Goal: Information Seeking & Learning: Learn about a topic

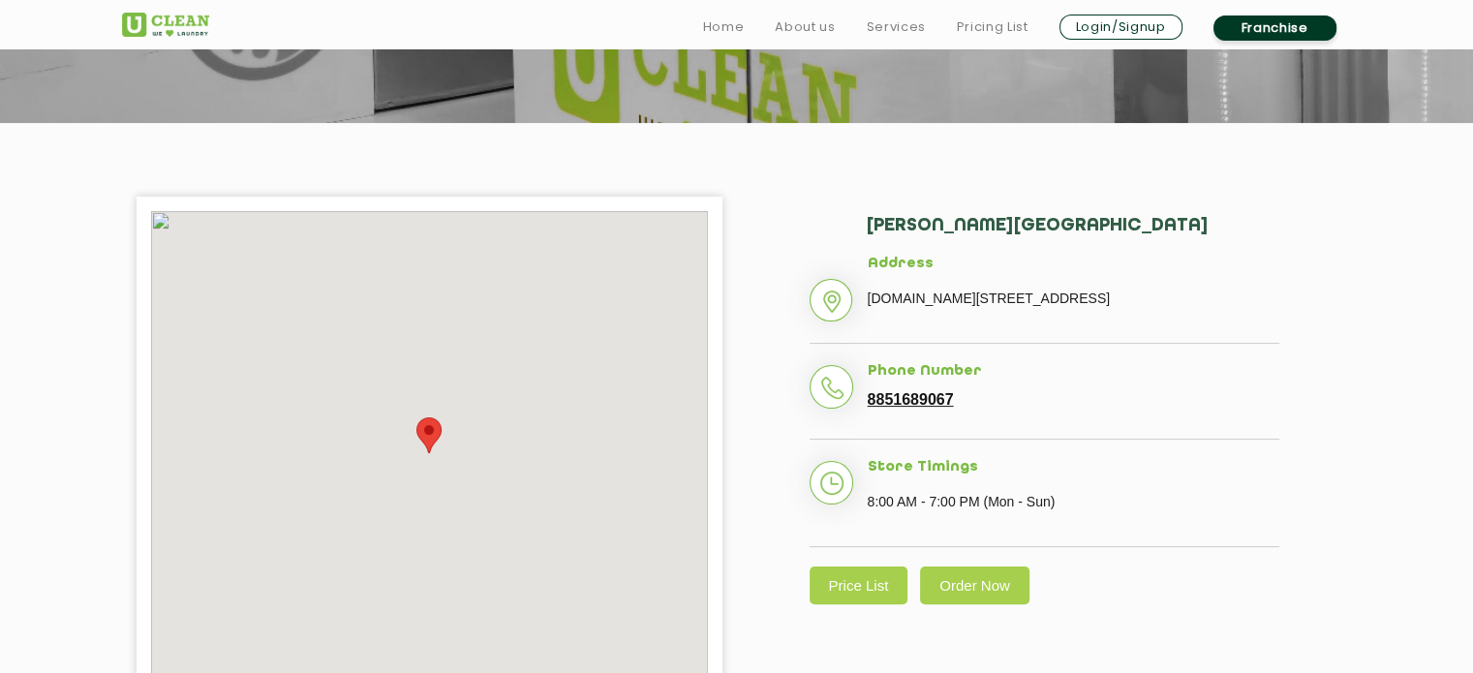
scroll to position [364, 0]
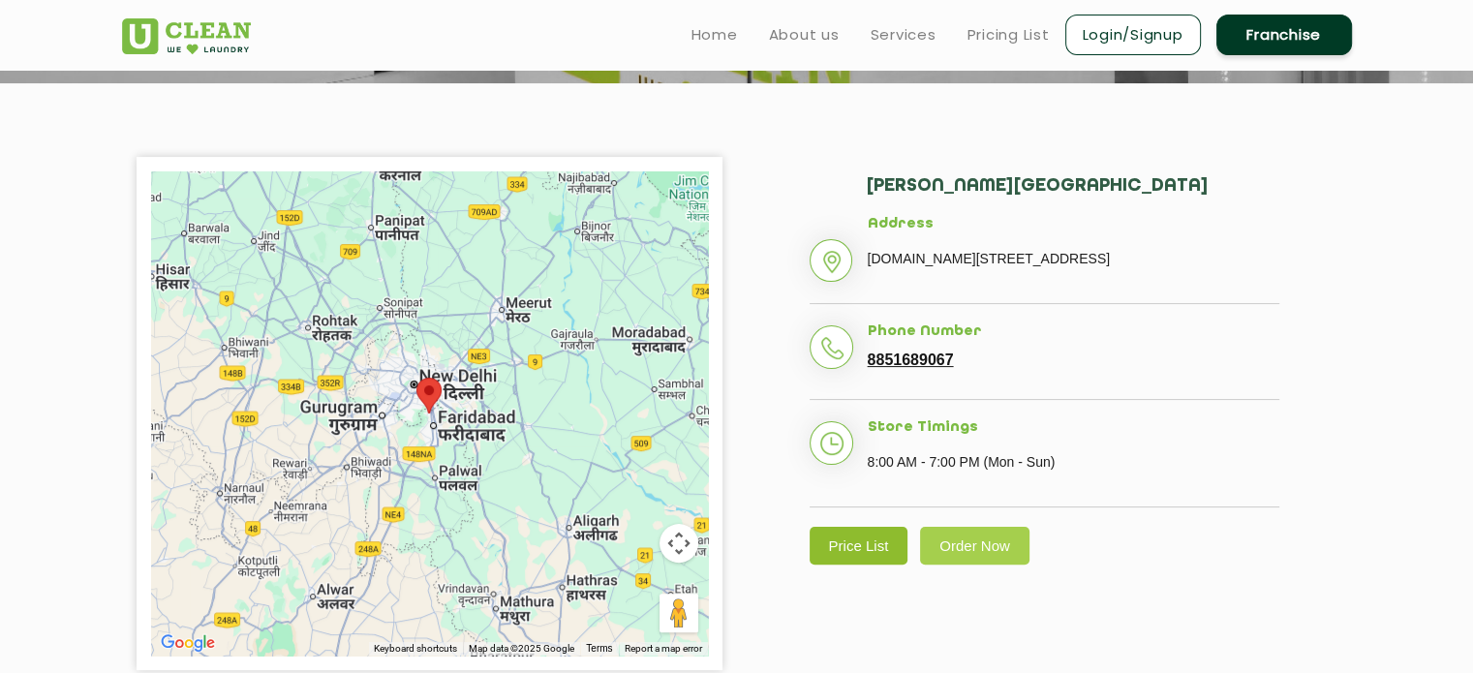
click at [876, 565] on link "Price List" at bounding box center [859, 546] width 99 height 38
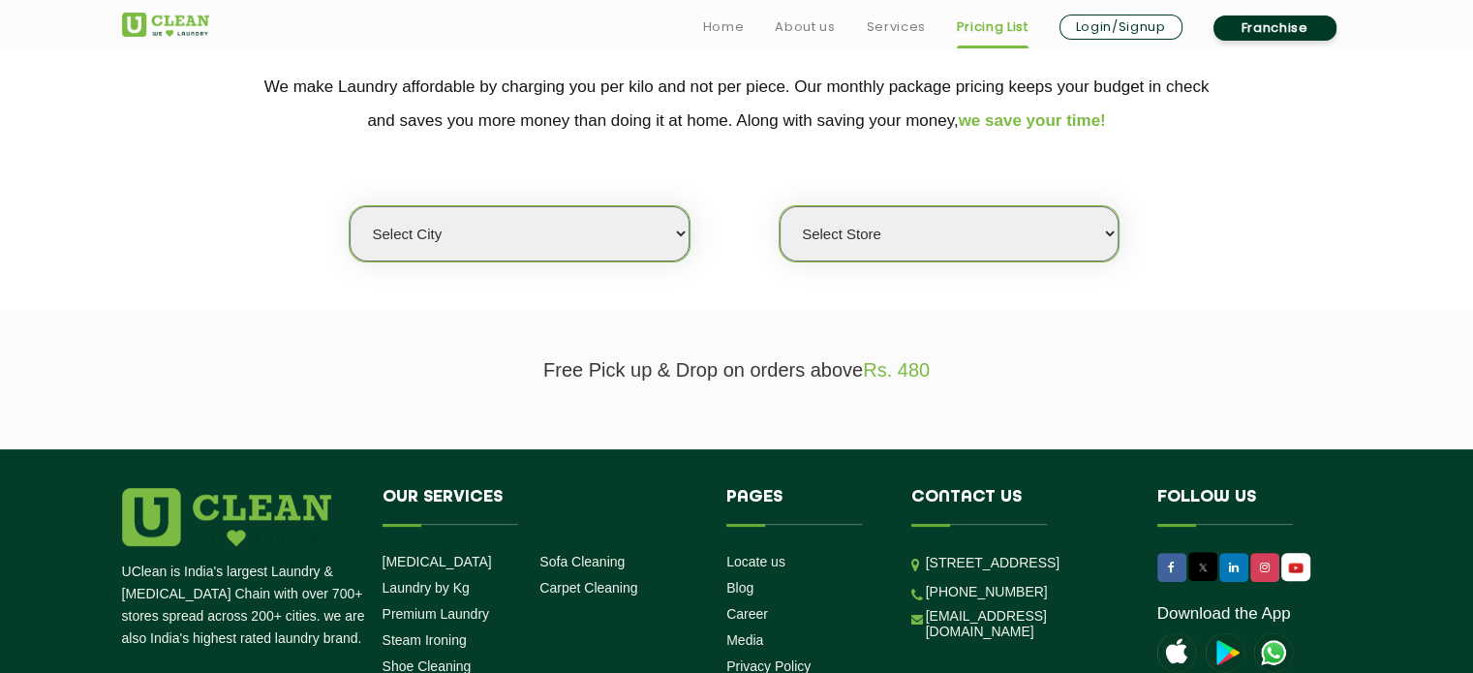
scroll to position [403, 0]
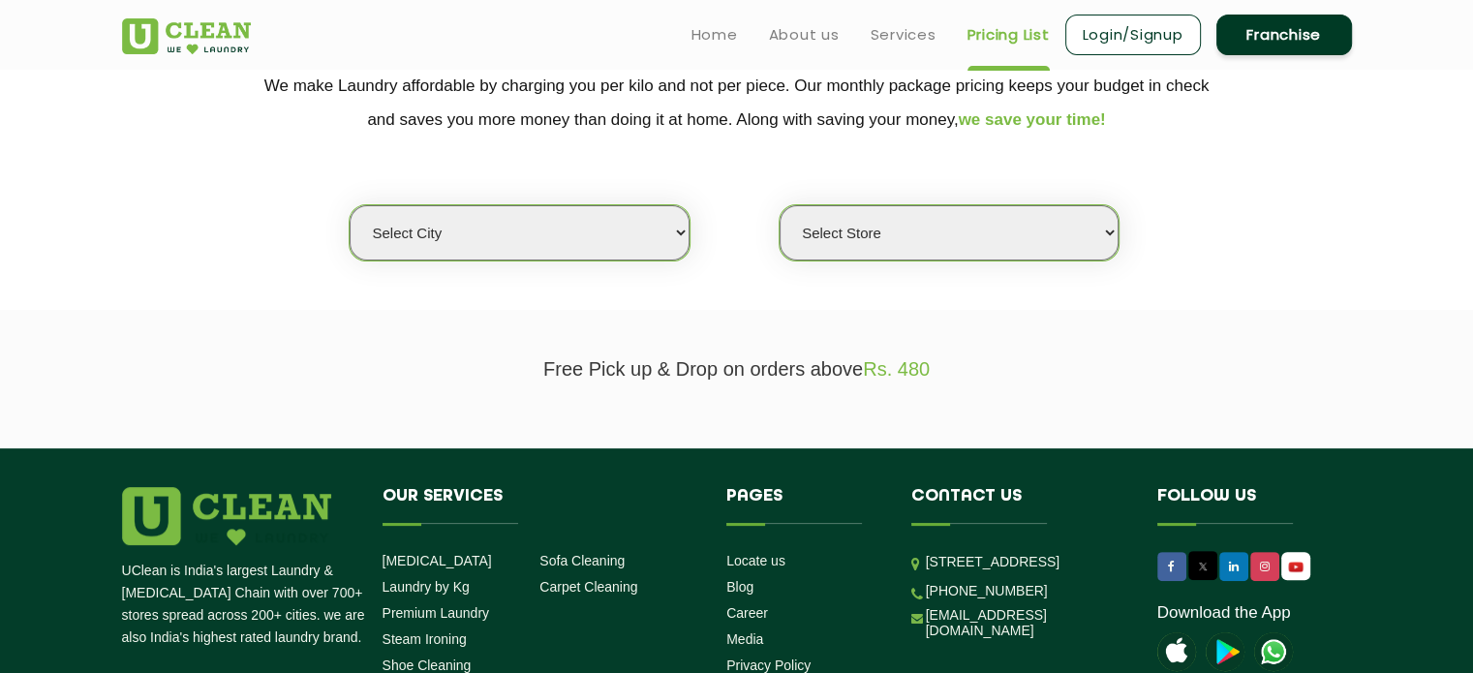
drag, startPoint x: 546, startPoint y: 228, endPoint x: 541, endPoint y: 250, distance: 23.0
click at [546, 228] on select "Select city [GEOGRAPHIC_DATA] [GEOGRAPHIC_DATA] [GEOGRAPHIC_DATA] [GEOGRAPHIC_D…" at bounding box center [519, 232] width 339 height 55
select select "17"
click at [350, 205] on select "Select city [GEOGRAPHIC_DATA] [GEOGRAPHIC_DATA] [GEOGRAPHIC_DATA] [GEOGRAPHIC_D…" at bounding box center [519, 232] width 339 height 55
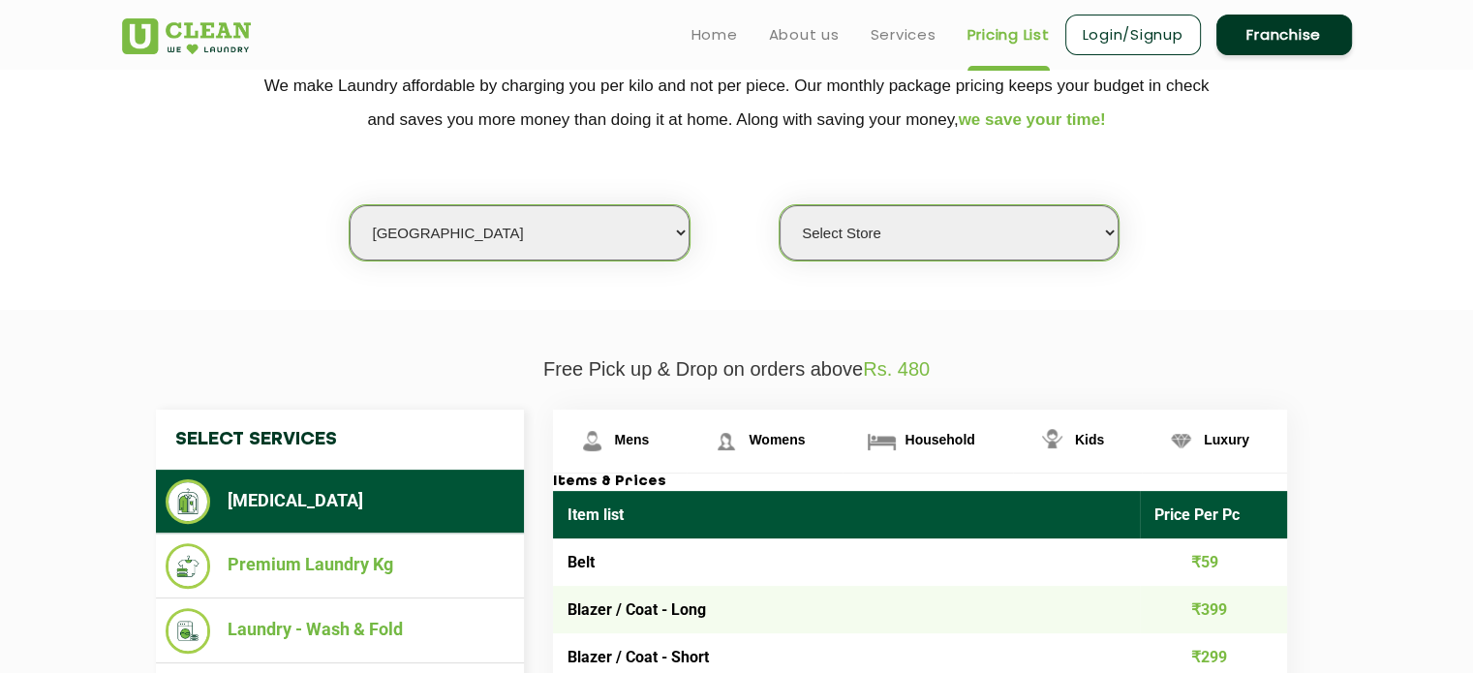
click at [828, 243] on select "Select Store [PERSON_NAME][GEOGRAPHIC_DATA] [GEOGRAPHIC_DATA] [GEOGRAPHIC_DATA]" at bounding box center [949, 232] width 339 height 55
click at [780, 205] on select "Select Store [PERSON_NAME][GEOGRAPHIC_DATA] [GEOGRAPHIC_DATA] [GEOGRAPHIC_DATA]" at bounding box center [949, 232] width 339 height 55
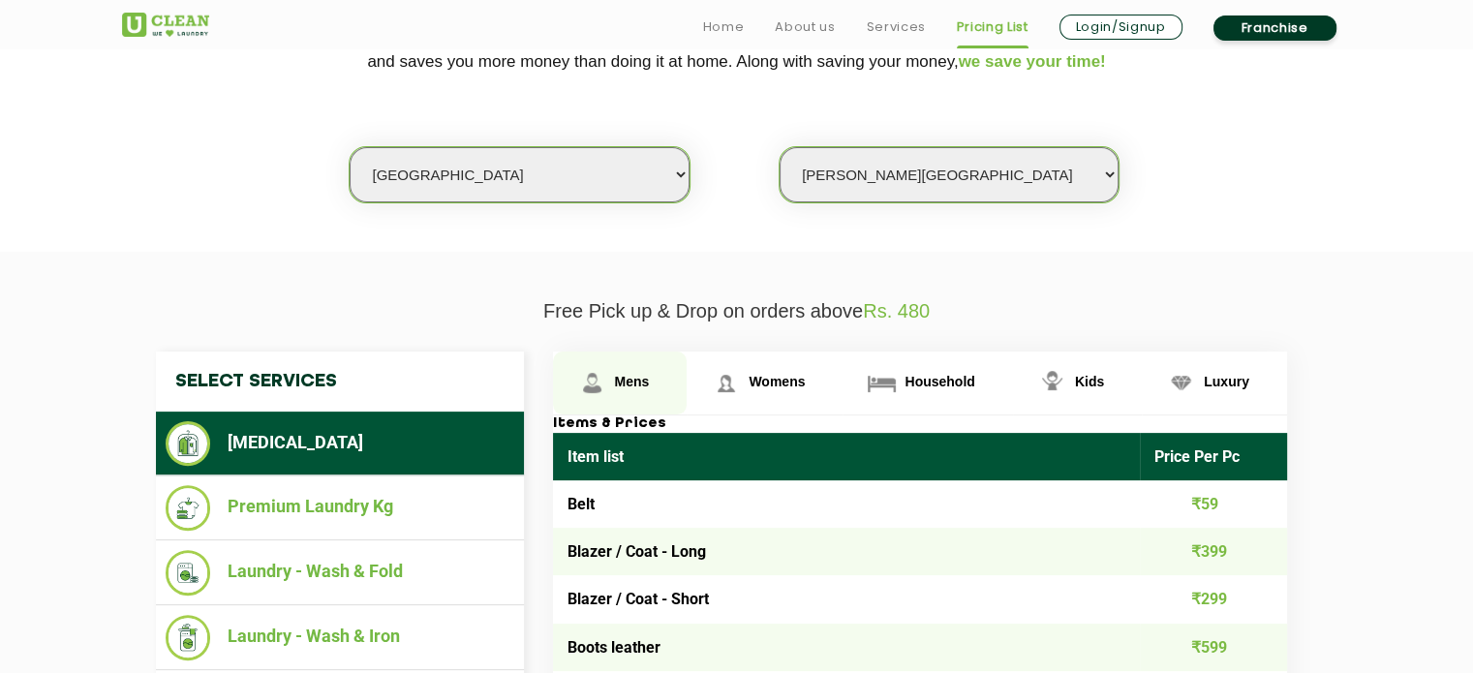
scroll to position [523, 0]
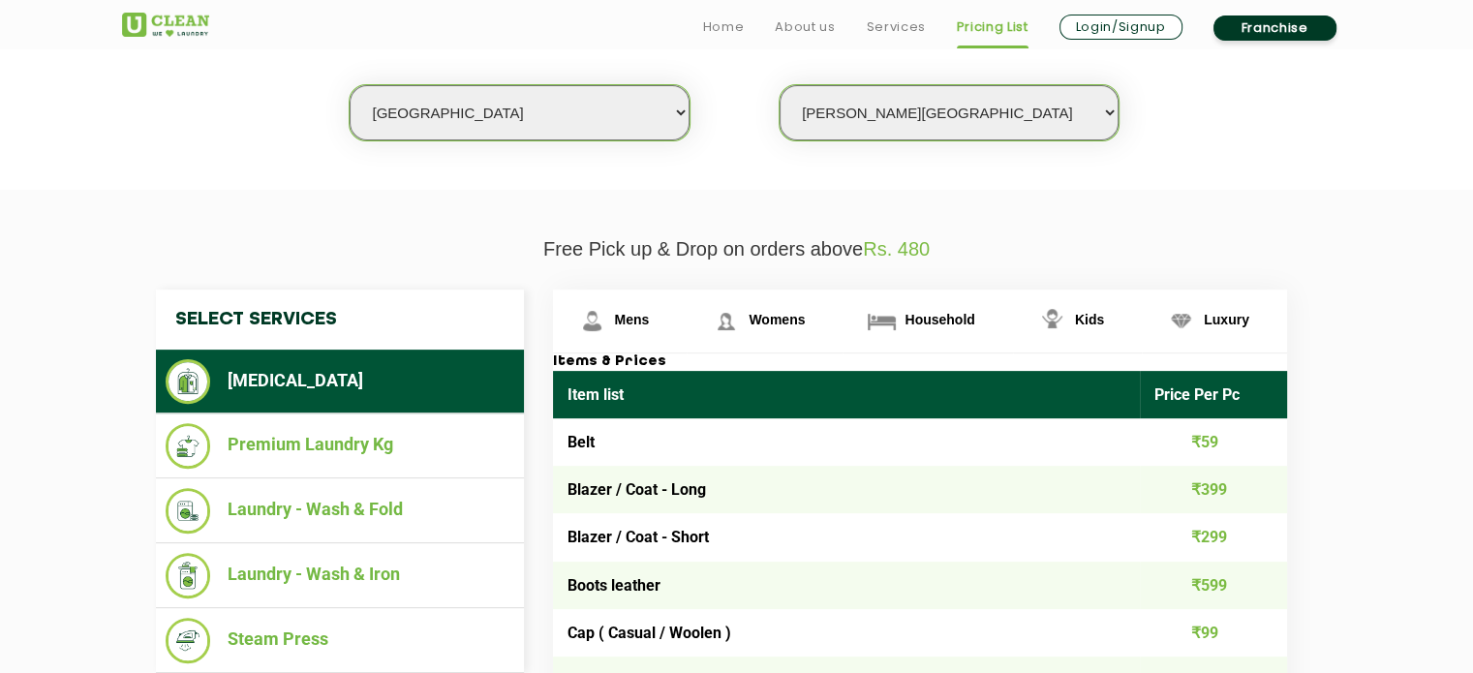
click at [868, 94] on select "Select Store [PERSON_NAME][GEOGRAPHIC_DATA] [GEOGRAPHIC_DATA] [GEOGRAPHIC_DATA]" at bounding box center [949, 112] width 339 height 55
select select "436"
click at [780, 85] on select "Select Store [PERSON_NAME][GEOGRAPHIC_DATA] [GEOGRAPHIC_DATA] [GEOGRAPHIC_DATA]" at bounding box center [949, 112] width 339 height 55
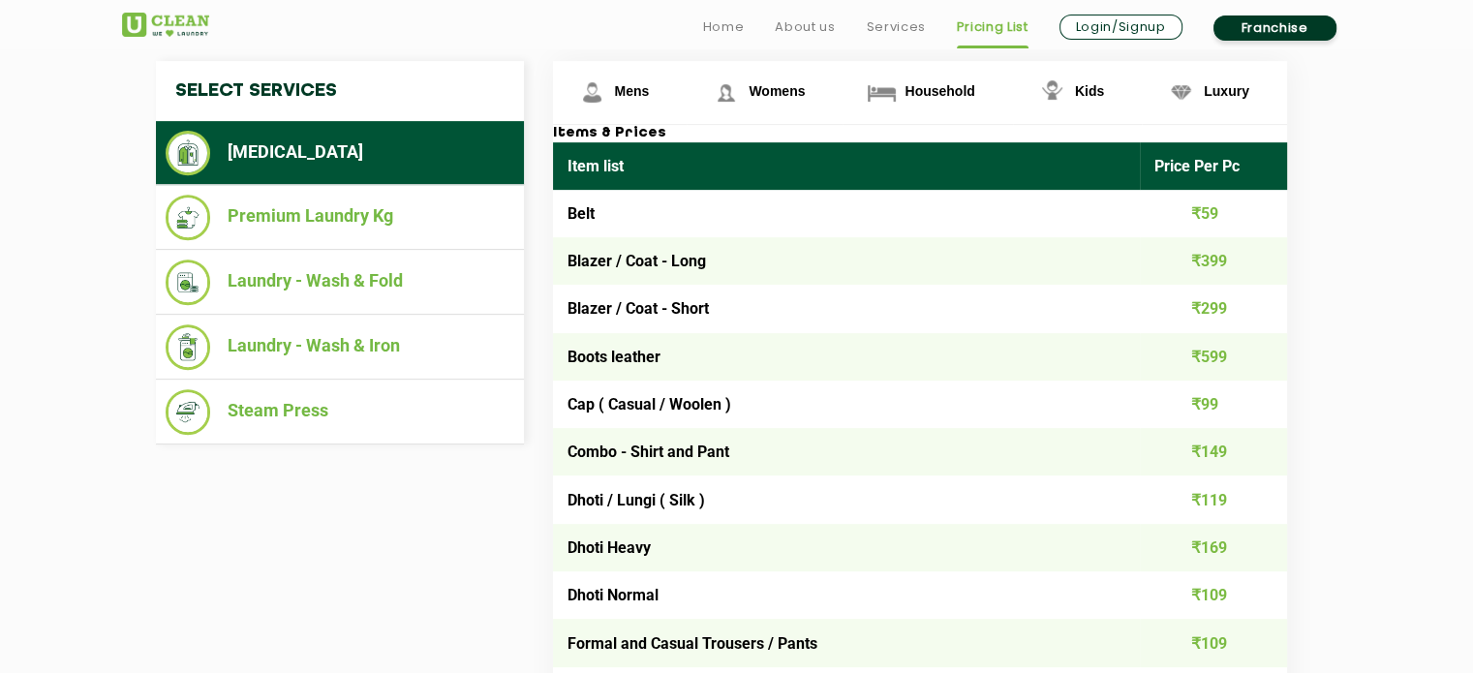
scroll to position [754, 0]
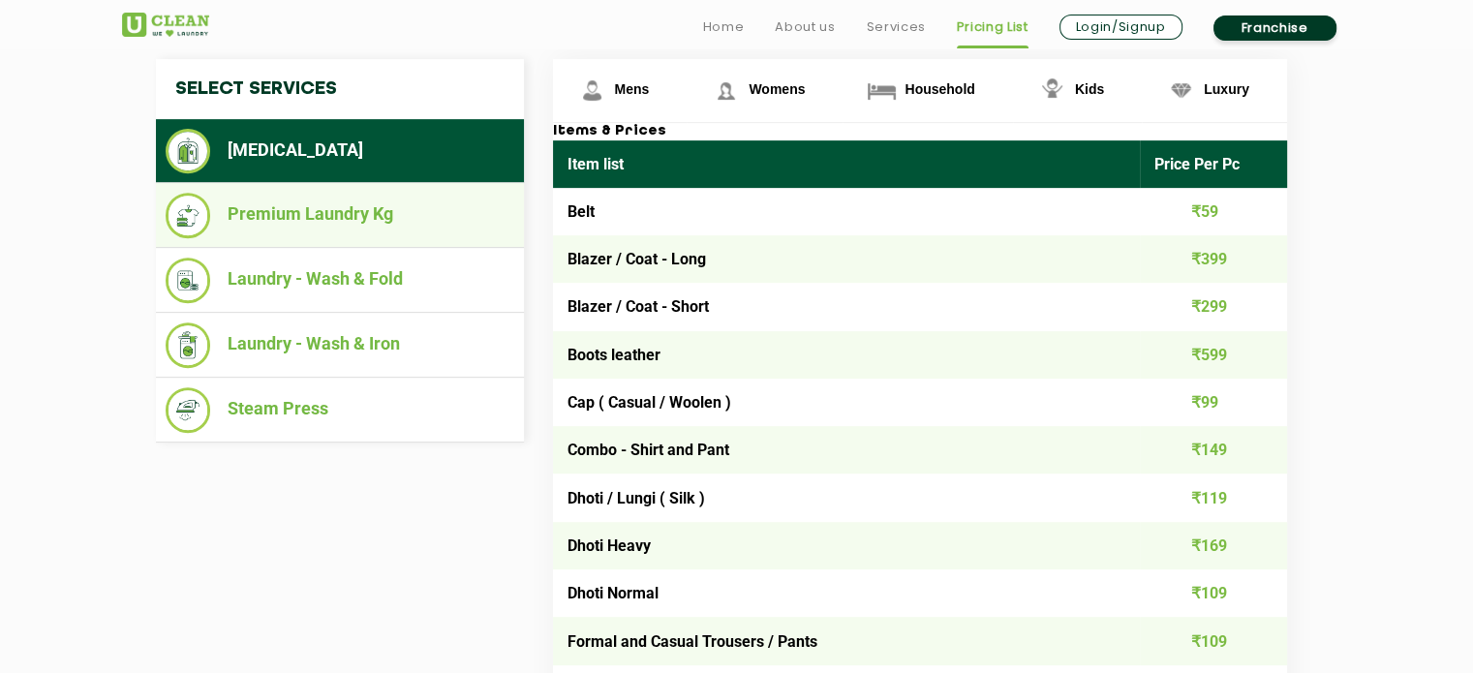
click at [404, 223] on li "Premium Laundry Kg" at bounding box center [340, 216] width 349 height 46
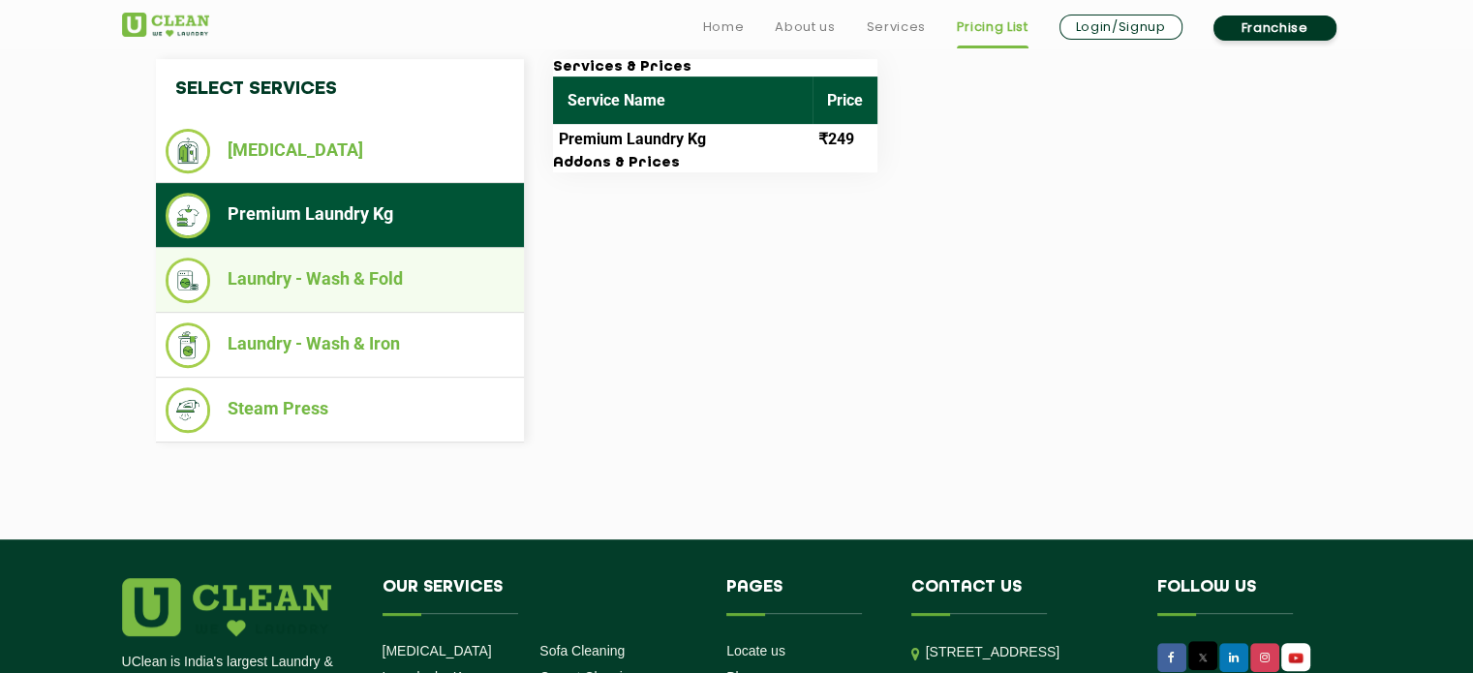
click at [383, 286] on li "Laundry - Wash & Fold" at bounding box center [340, 281] width 349 height 46
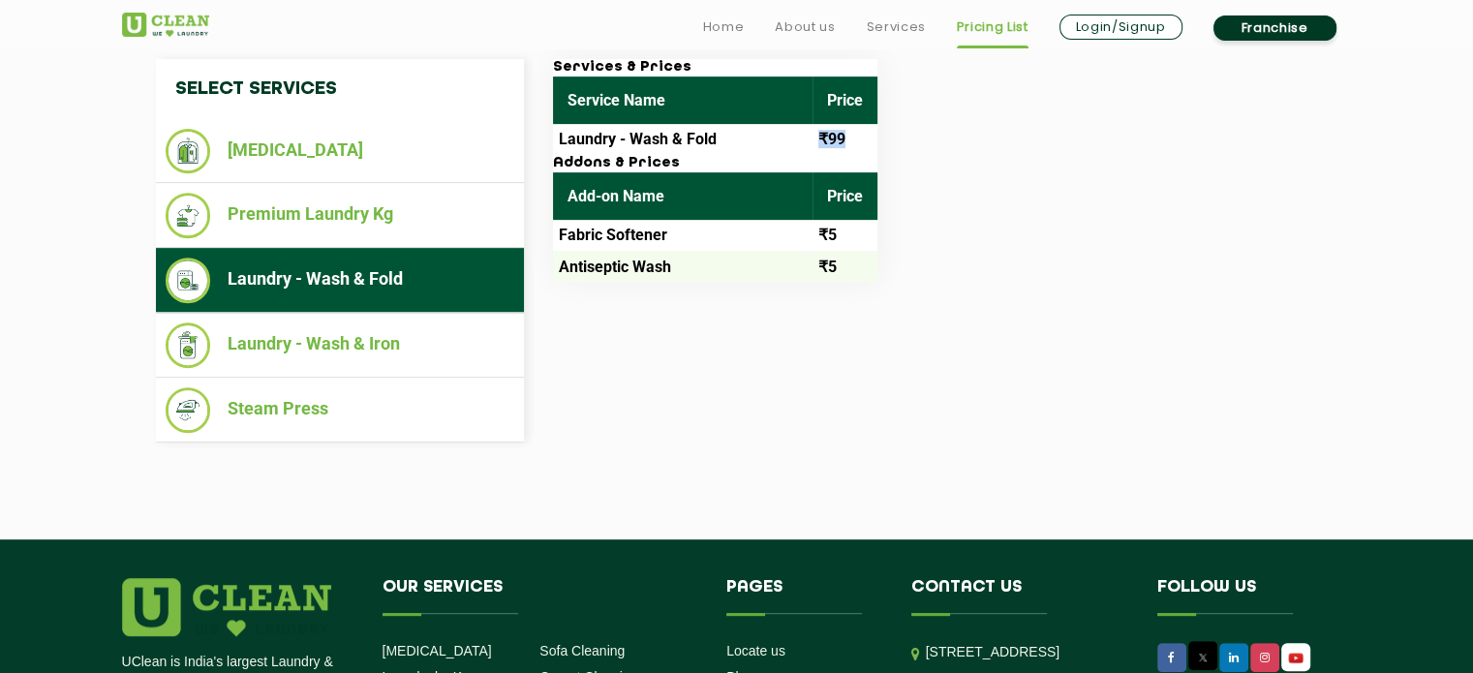
drag, startPoint x: 814, startPoint y: 135, endPoint x: 862, endPoint y: 139, distance: 48.6
click at [862, 139] on td "₹99" at bounding box center [845, 139] width 65 height 31
copy td "₹99"
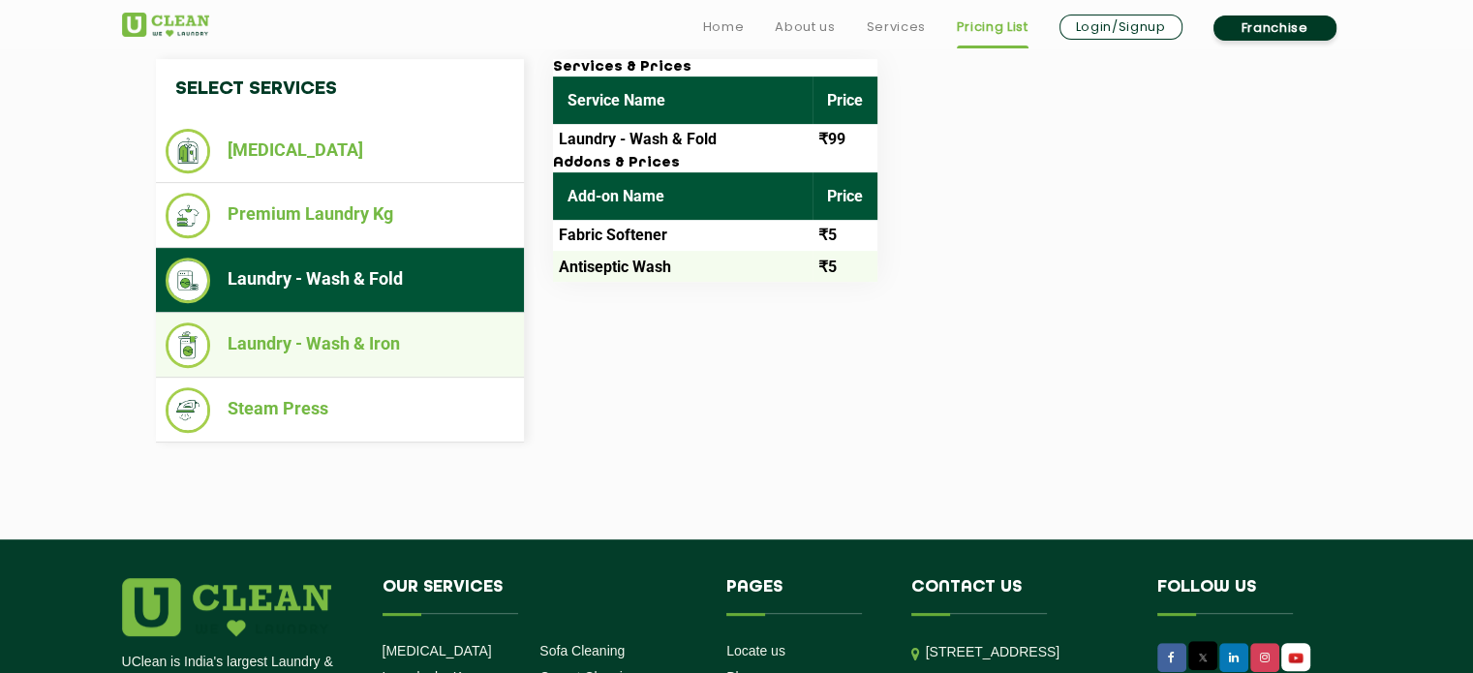
click at [343, 361] on li "Laundry - Wash & Iron" at bounding box center [340, 346] width 349 height 46
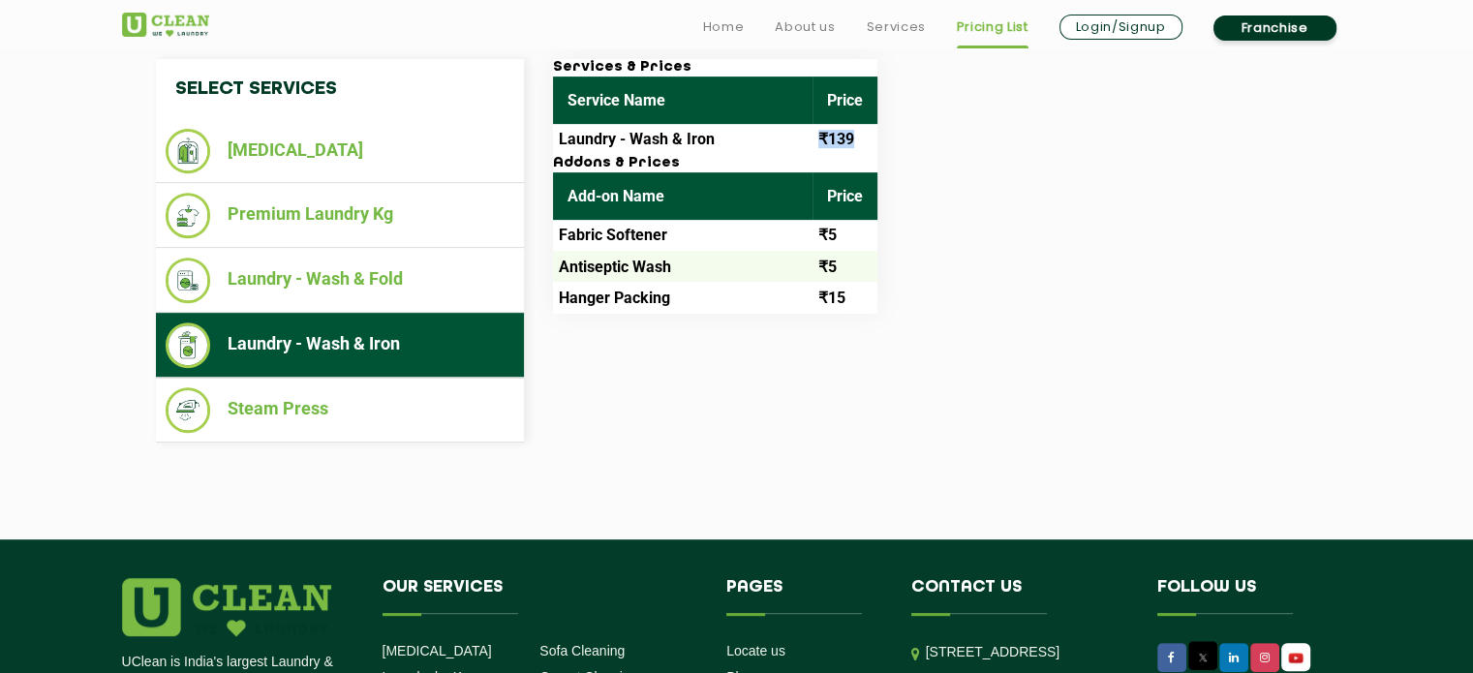
copy td "₹139"
drag, startPoint x: 819, startPoint y: 136, endPoint x: 872, endPoint y: 137, distance: 52.3
click at [872, 137] on td "₹139" at bounding box center [845, 139] width 65 height 31
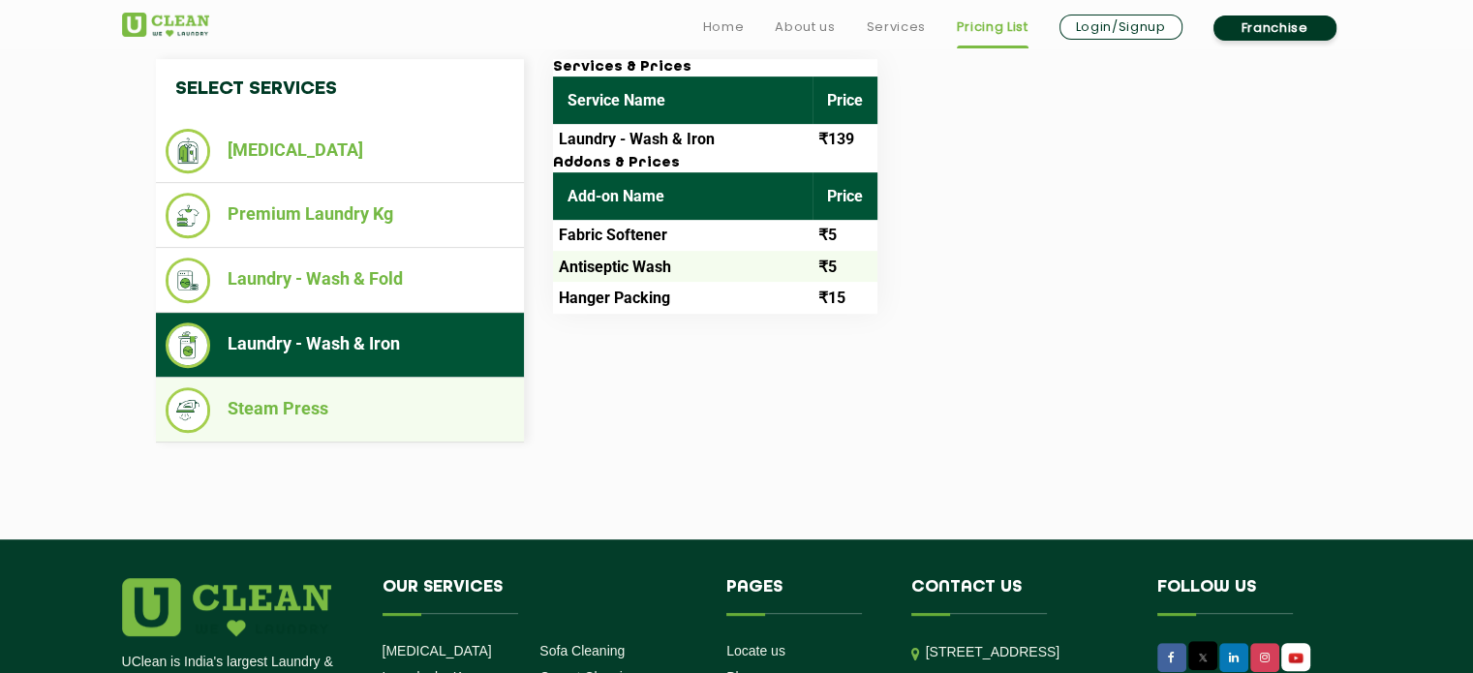
click at [299, 389] on li "Steam Press" at bounding box center [340, 410] width 349 height 46
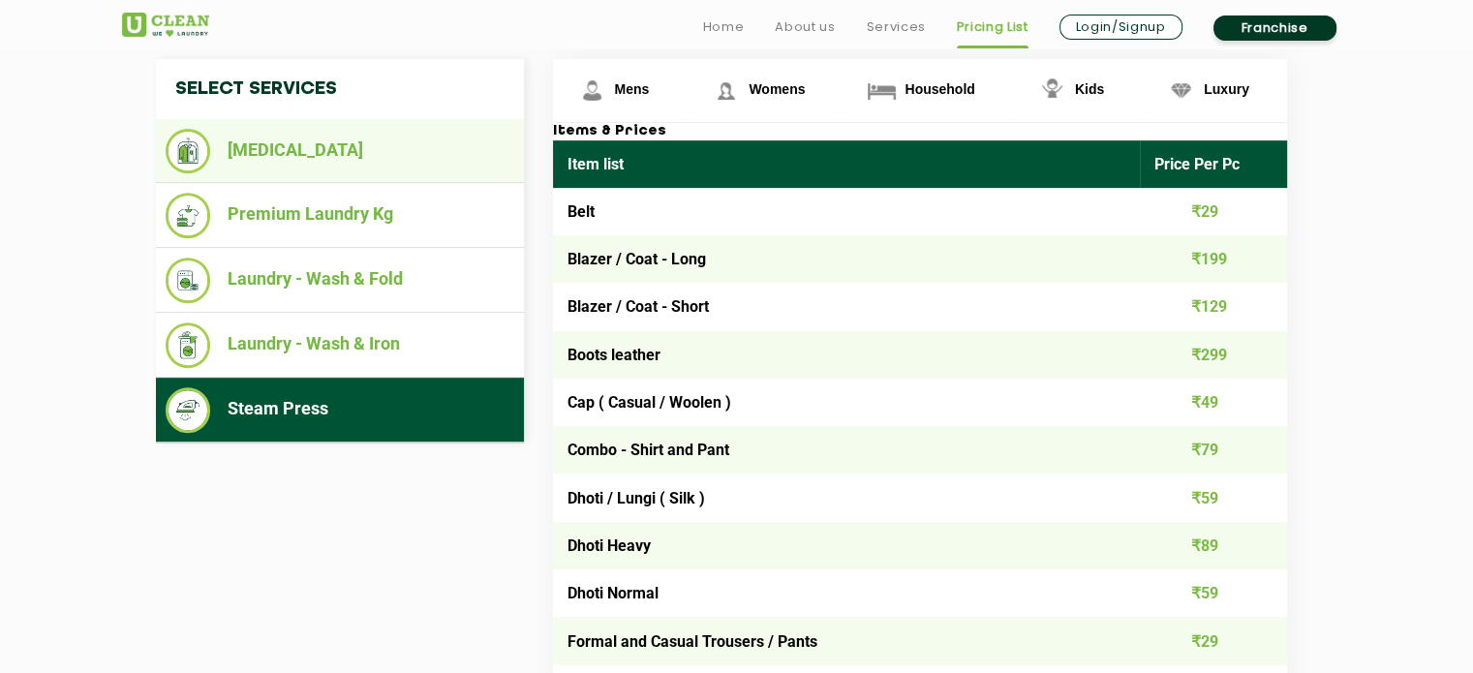
click at [297, 163] on li "[MEDICAL_DATA]" at bounding box center [340, 151] width 349 height 45
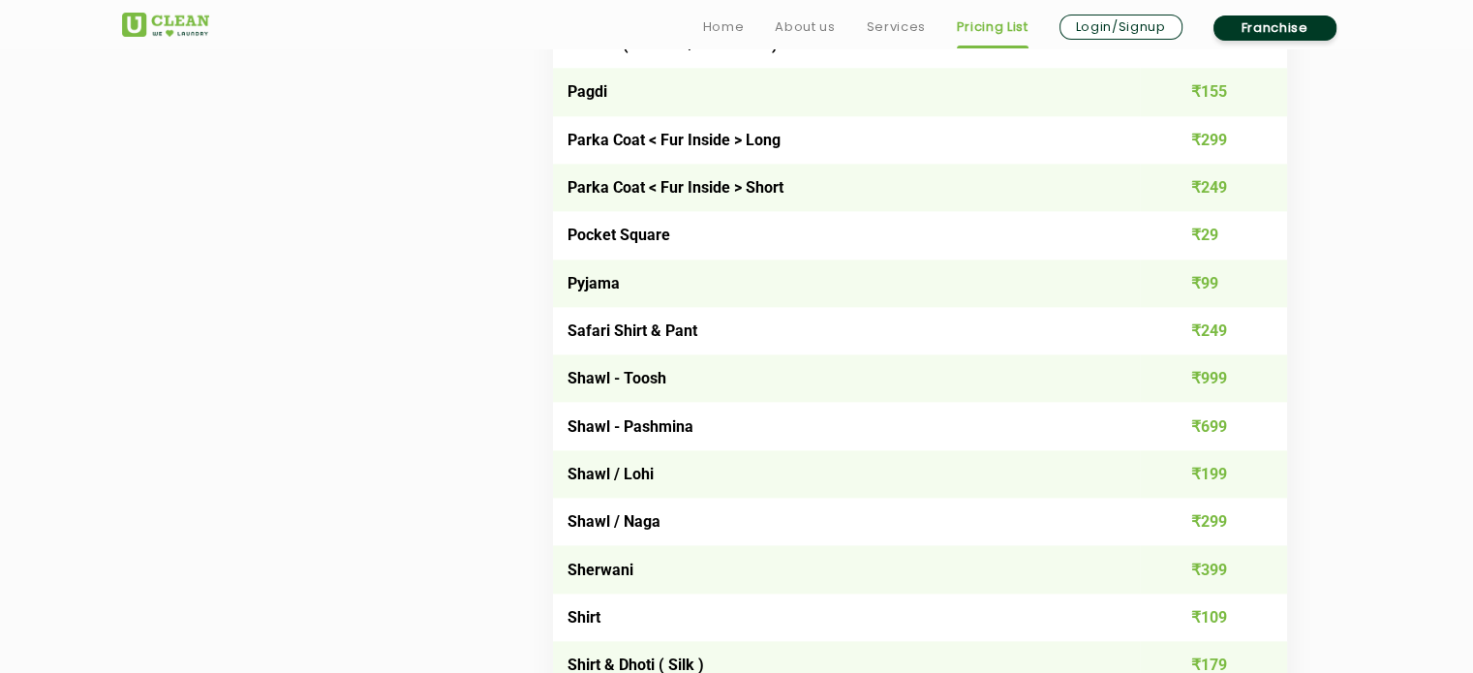
scroll to position [2485, 0]
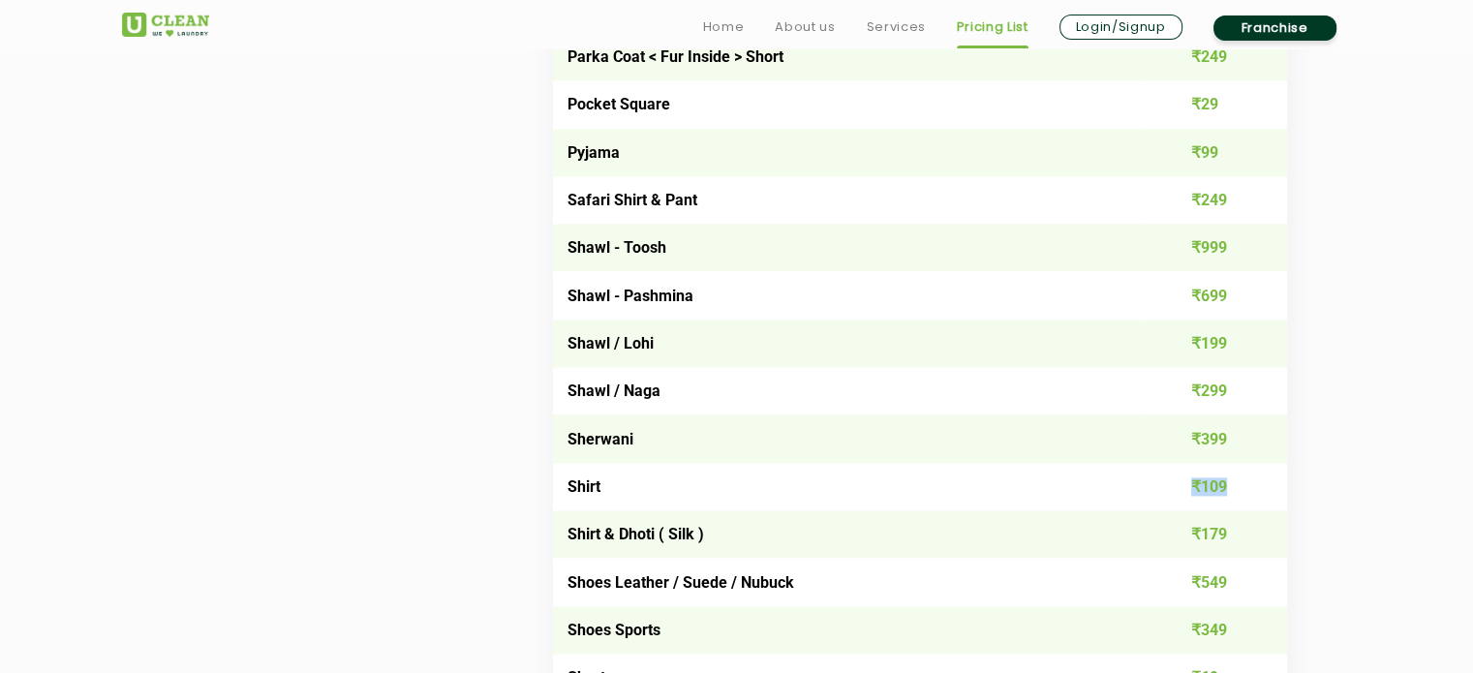
drag, startPoint x: 1182, startPoint y: 491, endPoint x: 1266, endPoint y: 510, distance: 86.3
click at [1266, 510] on td "₹109" at bounding box center [1213, 486] width 147 height 47
copy td "₹109"
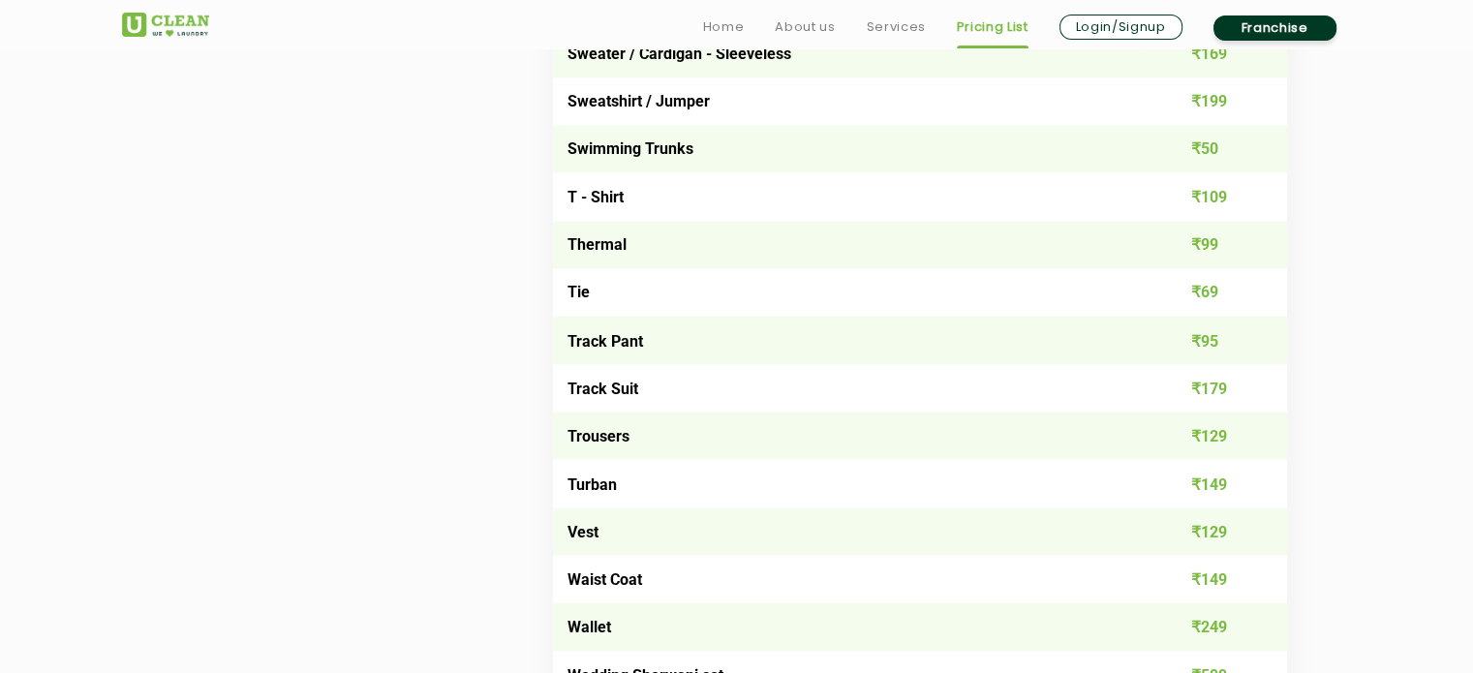
scroll to position [3350, 0]
drag, startPoint x: 1188, startPoint y: 426, endPoint x: 1254, endPoint y: 438, distance: 67.8
click at [1254, 438] on td "₹129" at bounding box center [1213, 433] width 147 height 47
copy td "₹129"
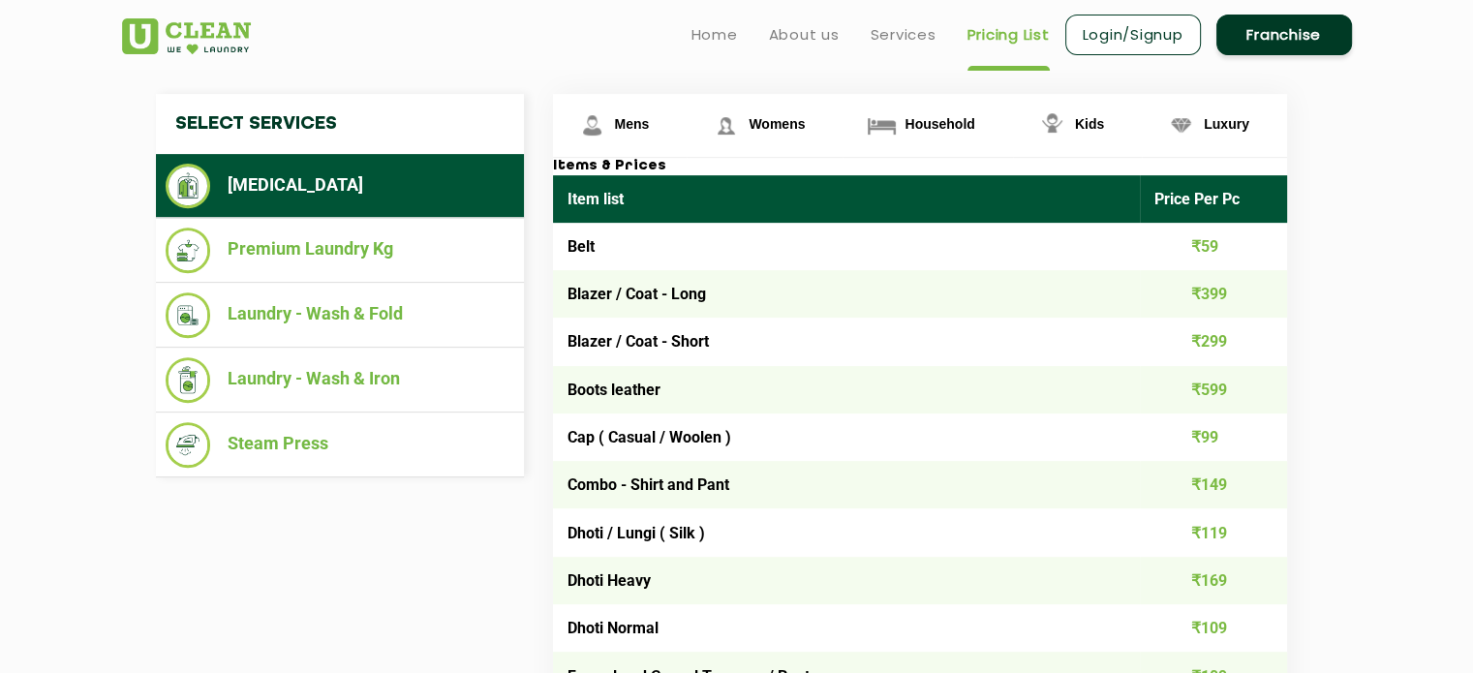
scroll to position [696, 0]
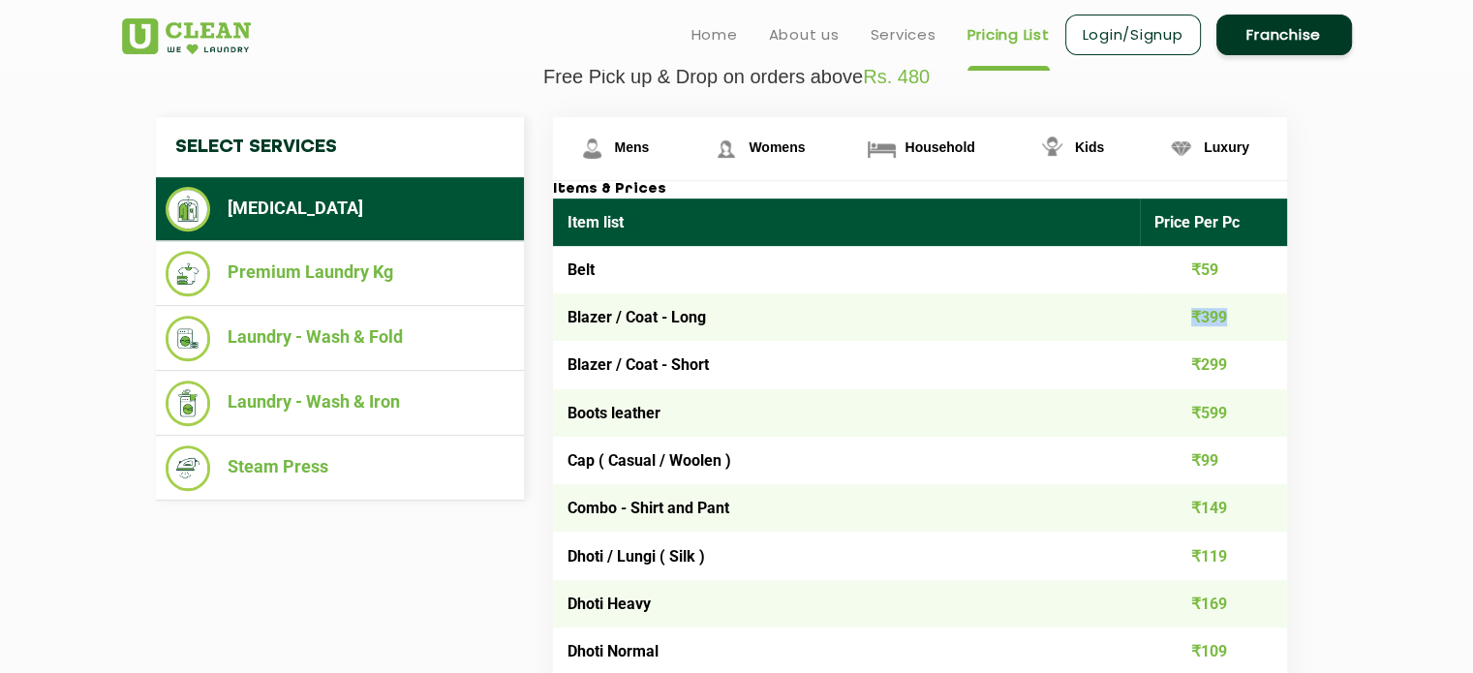
drag, startPoint x: 1206, startPoint y: 313, endPoint x: 1232, endPoint y: 317, distance: 26.4
click at [1232, 317] on td "₹399" at bounding box center [1213, 317] width 147 height 47
copy td "₹399"
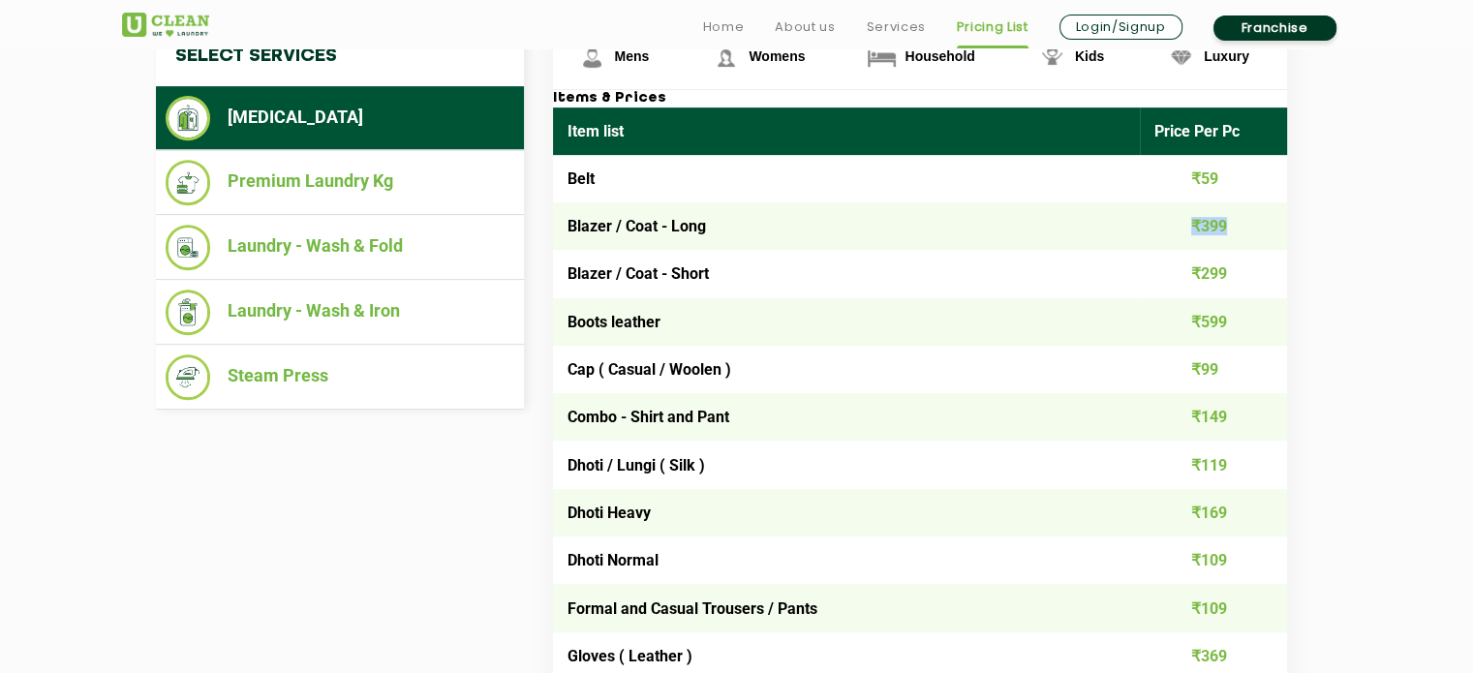
scroll to position [785, 0]
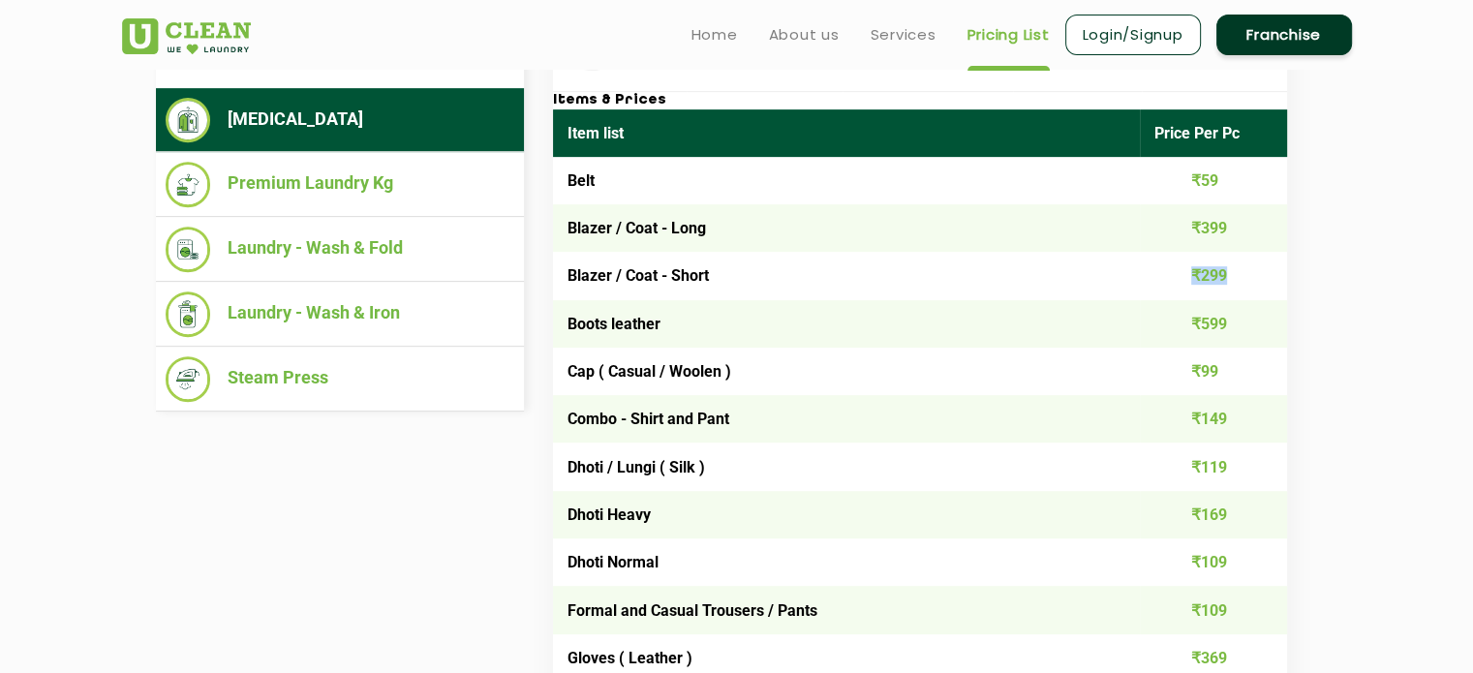
copy td "₹299"
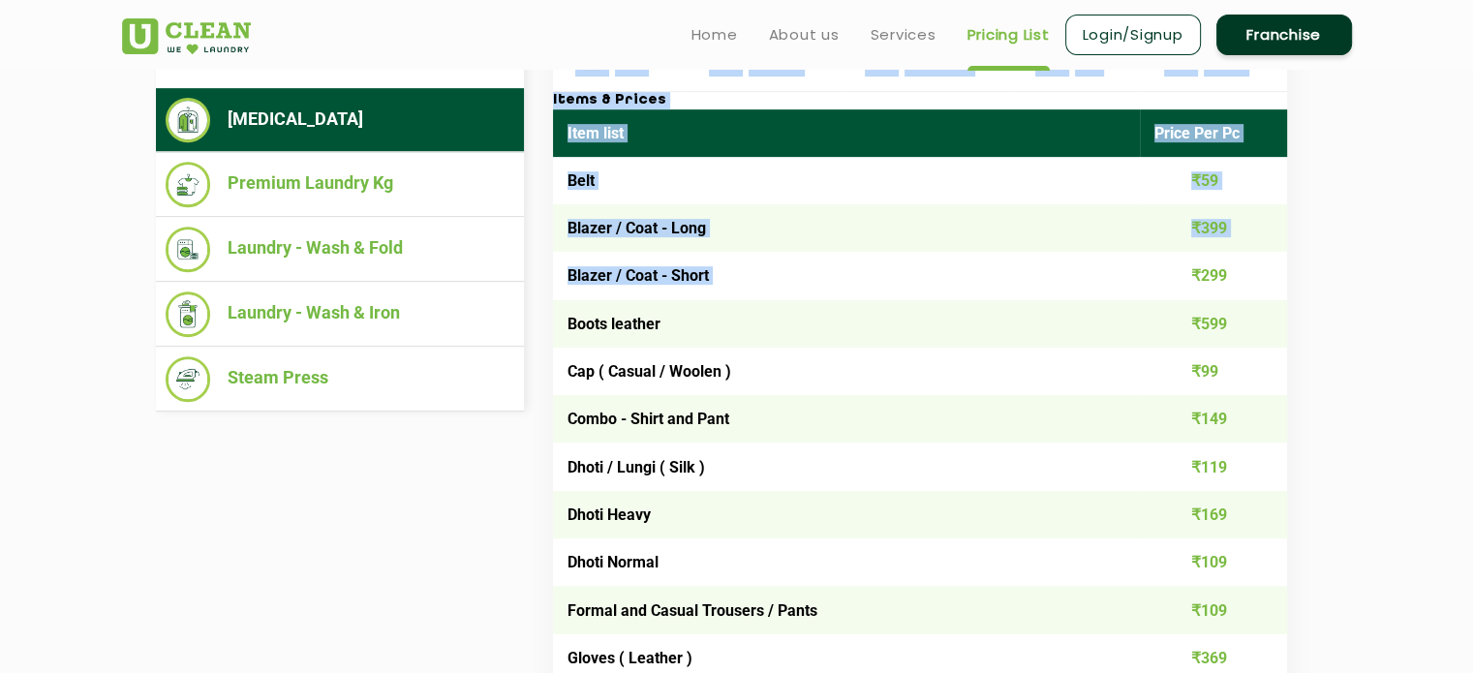
drag, startPoint x: 1190, startPoint y: 274, endPoint x: 1286, endPoint y: 275, distance: 96.9
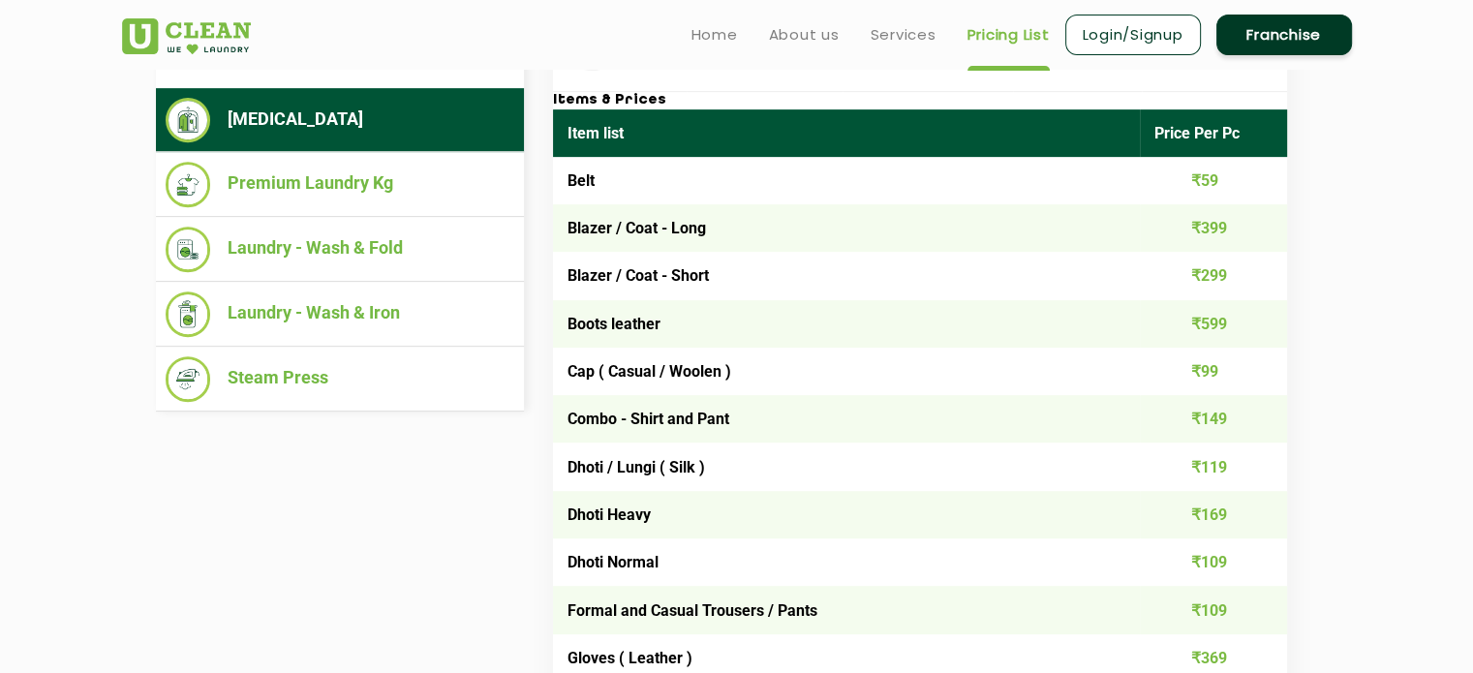
click at [1203, 276] on td "₹299" at bounding box center [1213, 275] width 147 height 47
copy td "₹299"
drag, startPoint x: 1194, startPoint y: 272, endPoint x: 1252, endPoint y: 284, distance: 58.3
click at [1252, 284] on td "₹299" at bounding box center [1213, 275] width 147 height 47
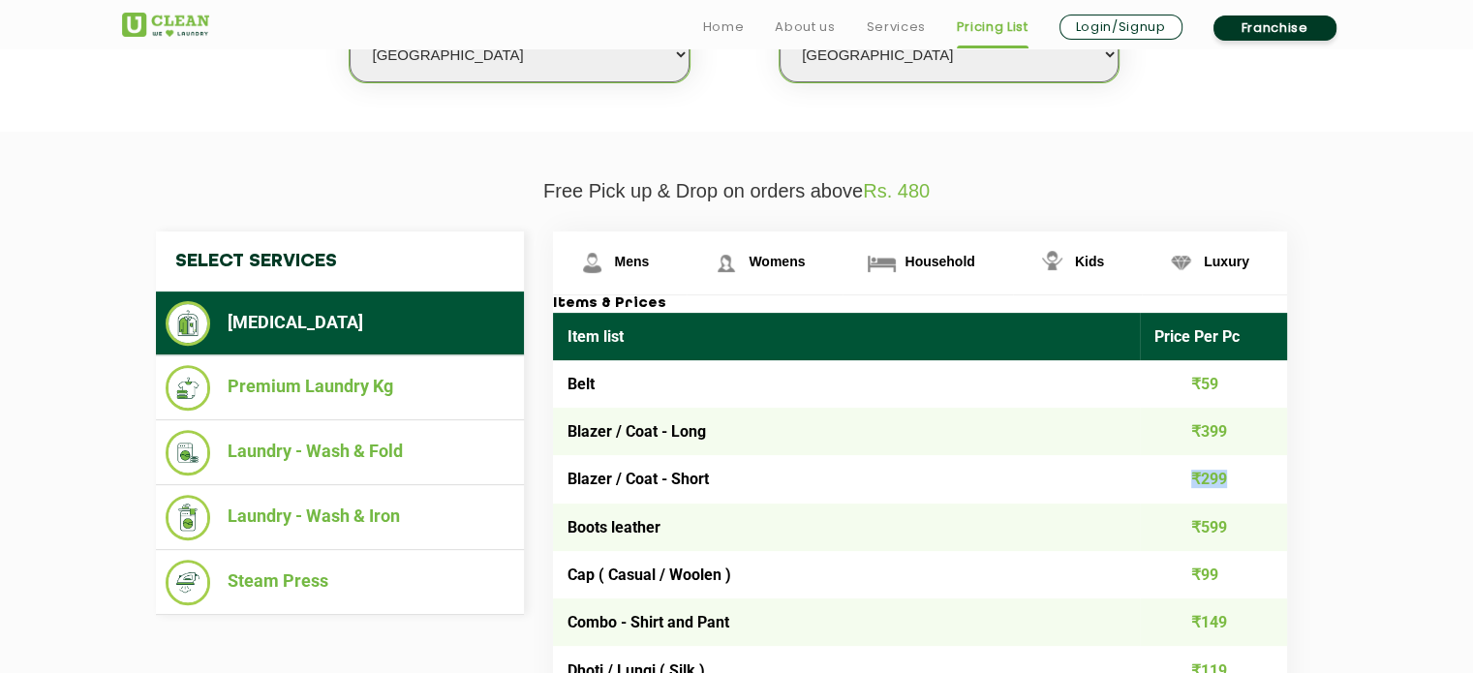
scroll to position [581, 0]
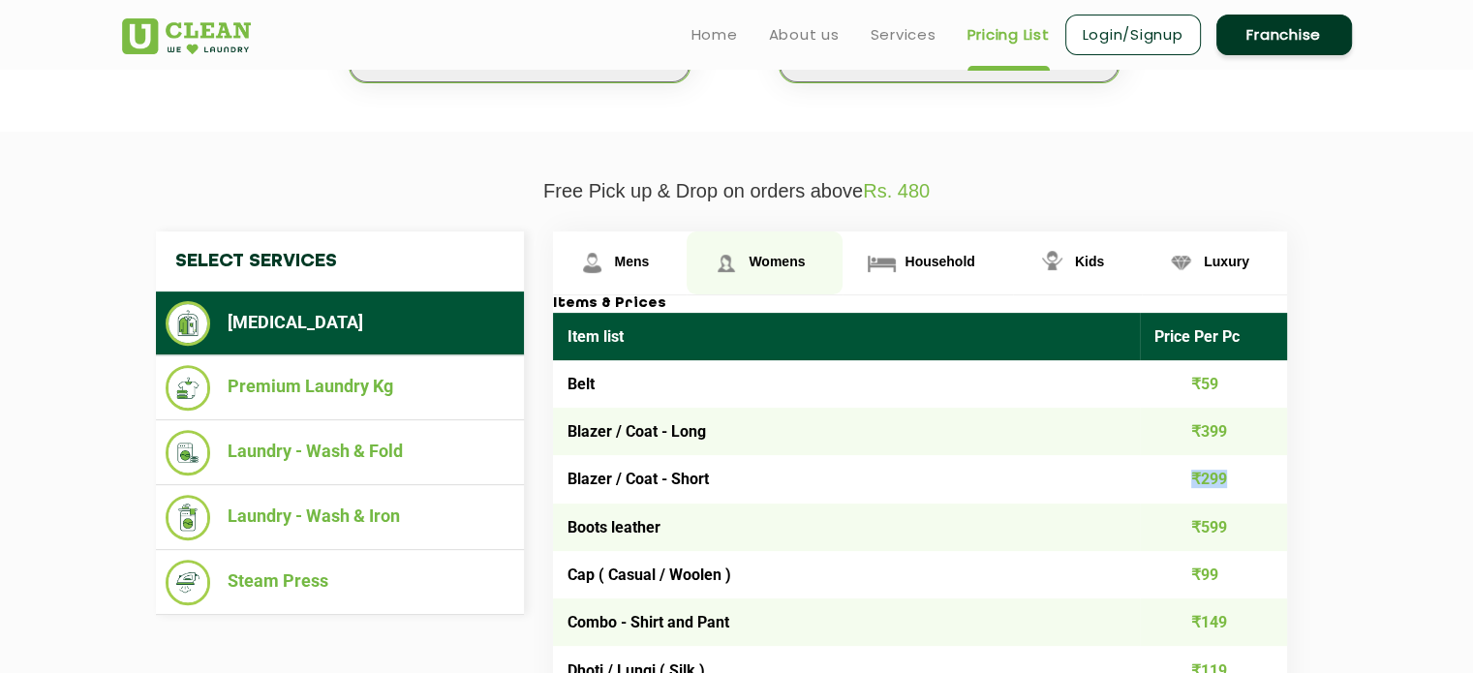
click at [765, 254] on span "Womens" at bounding box center [777, 261] width 56 height 15
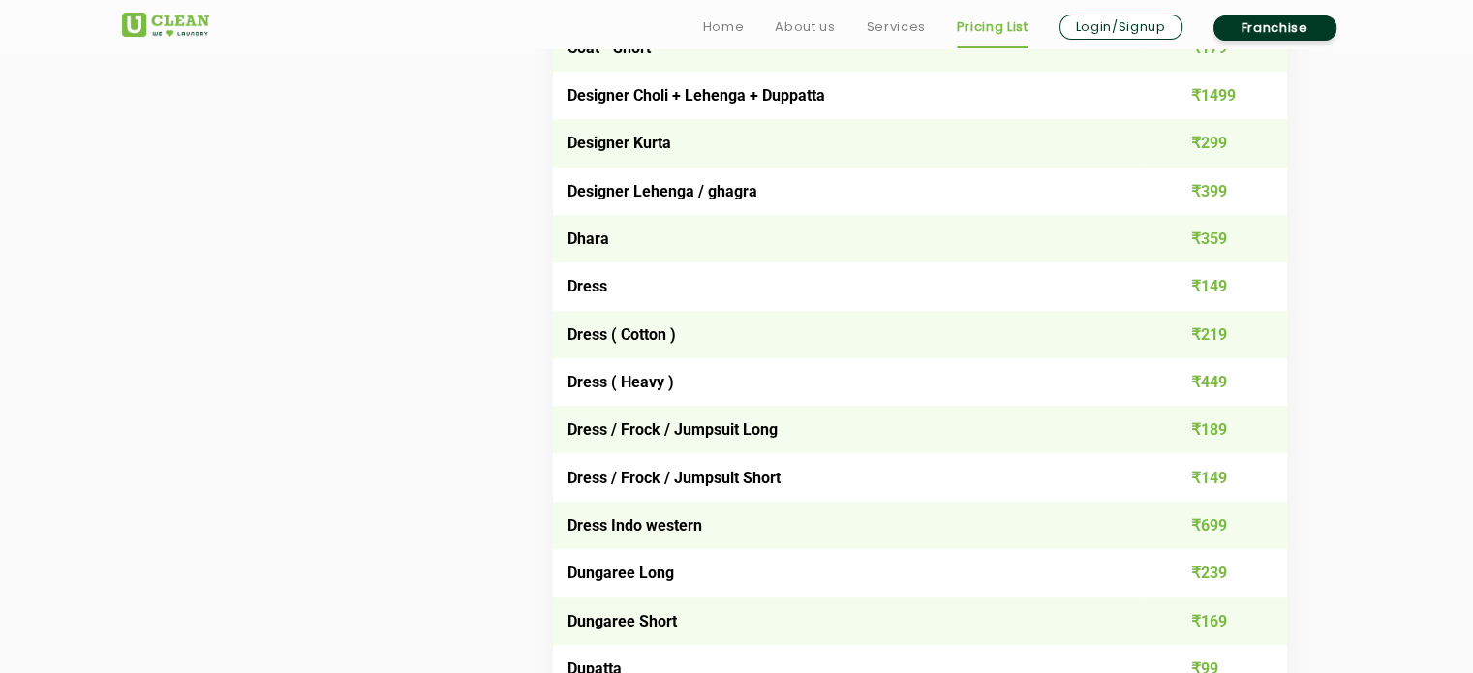
scroll to position [1540, 0]
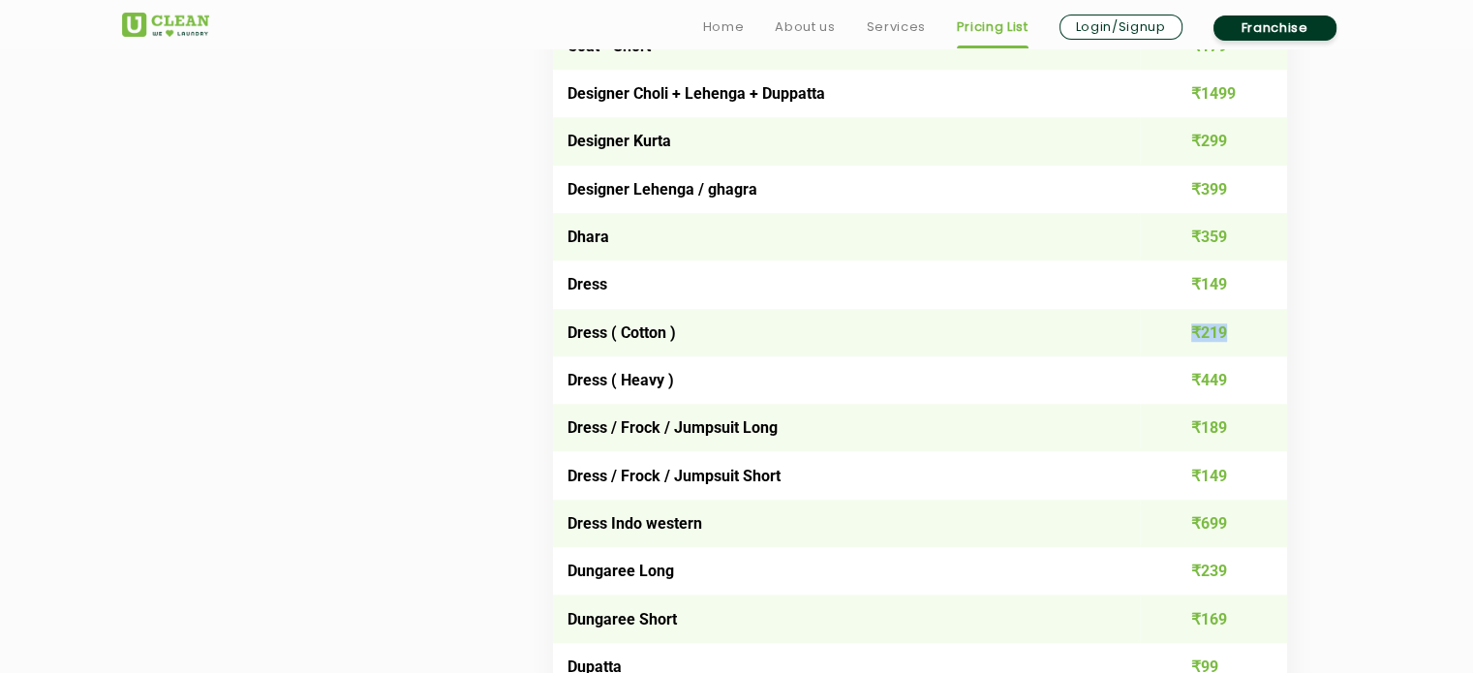
copy td "₹219"
drag, startPoint x: 1192, startPoint y: 335, endPoint x: 1259, endPoint y: 340, distance: 67.0
click at [1259, 340] on td "₹219" at bounding box center [1213, 332] width 147 height 47
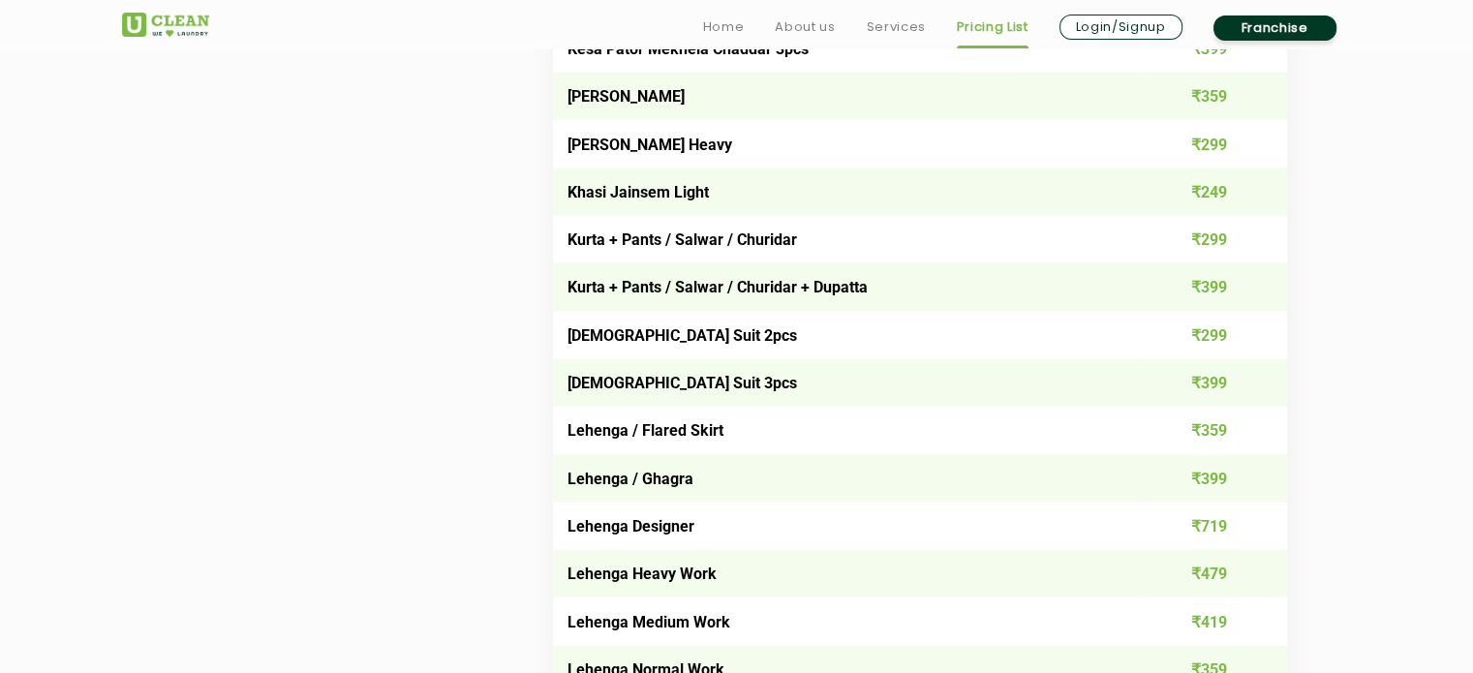
scroll to position [3689, 0]
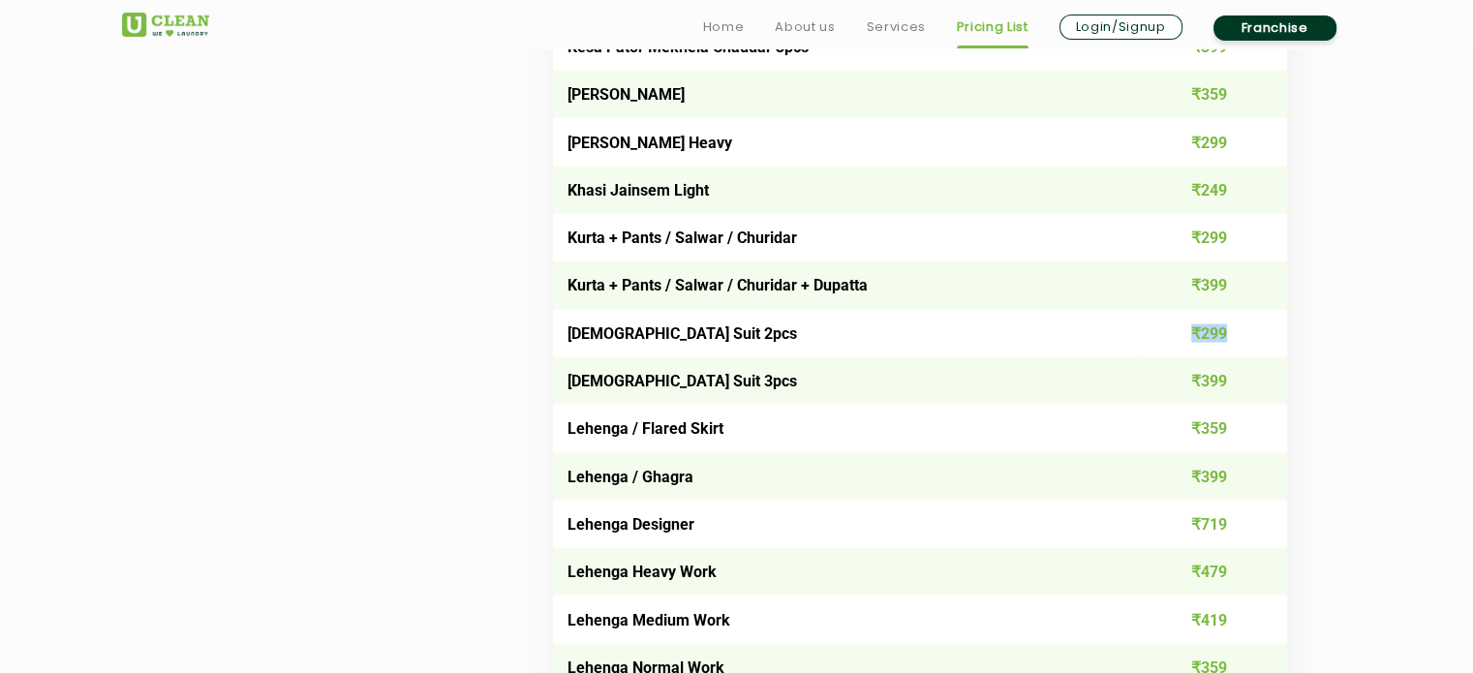
drag, startPoint x: 1179, startPoint y: 348, endPoint x: 1271, endPoint y: 342, distance: 92.2
click at [1271, 342] on td "₹299" at bounding box center [1213, 333] width 147 height 47
copy td "₹299"
click at [965, 398] on td "[DEMOGRAPHIC_DATA] Suit 3pcs" at bounding box center [847, 380] width 588 height 47
copy td "₹299"
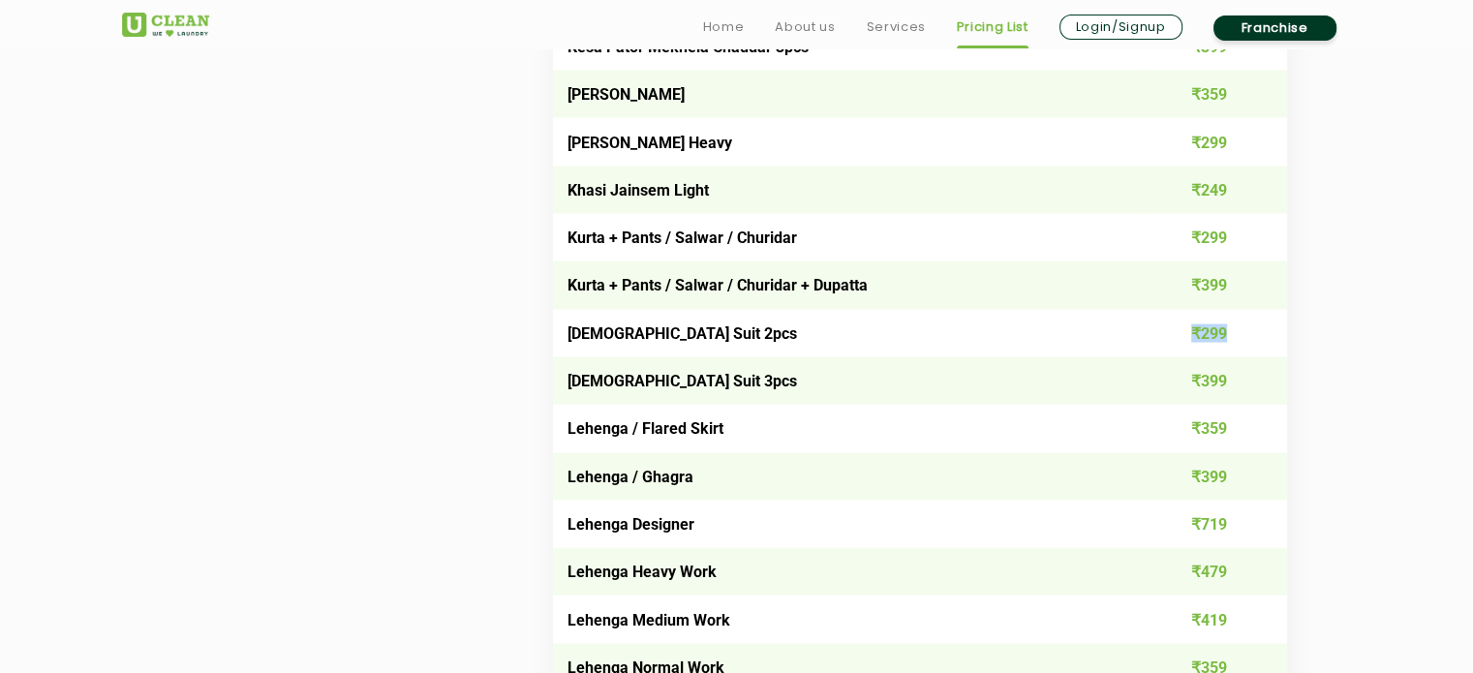
drag, startPoint x: 1186, startPoint y: 342, endPoint x: 1228, endPoint y: 345, distance: 42.7
click at [1228, 345] on td "₹299" at bounding box center [1213, 333] width 147 height 47
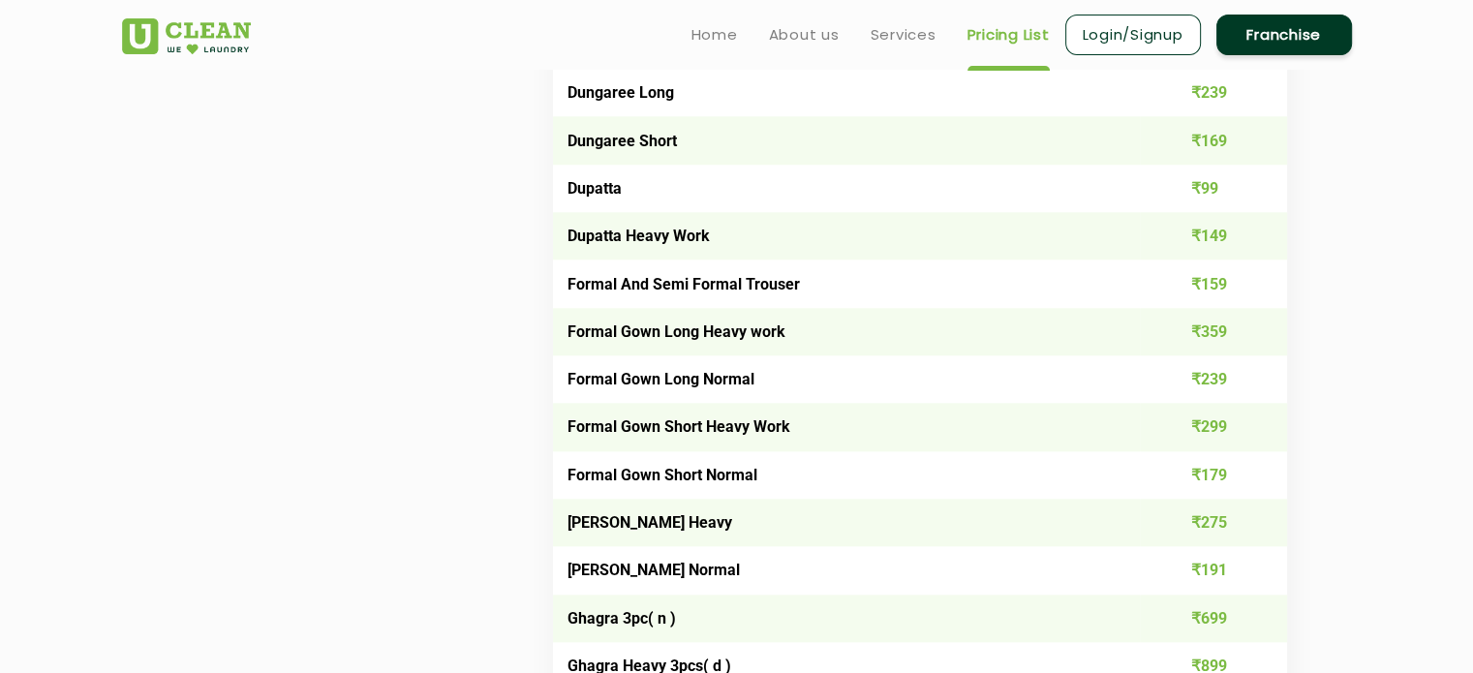
scroll to position [1970, 0]
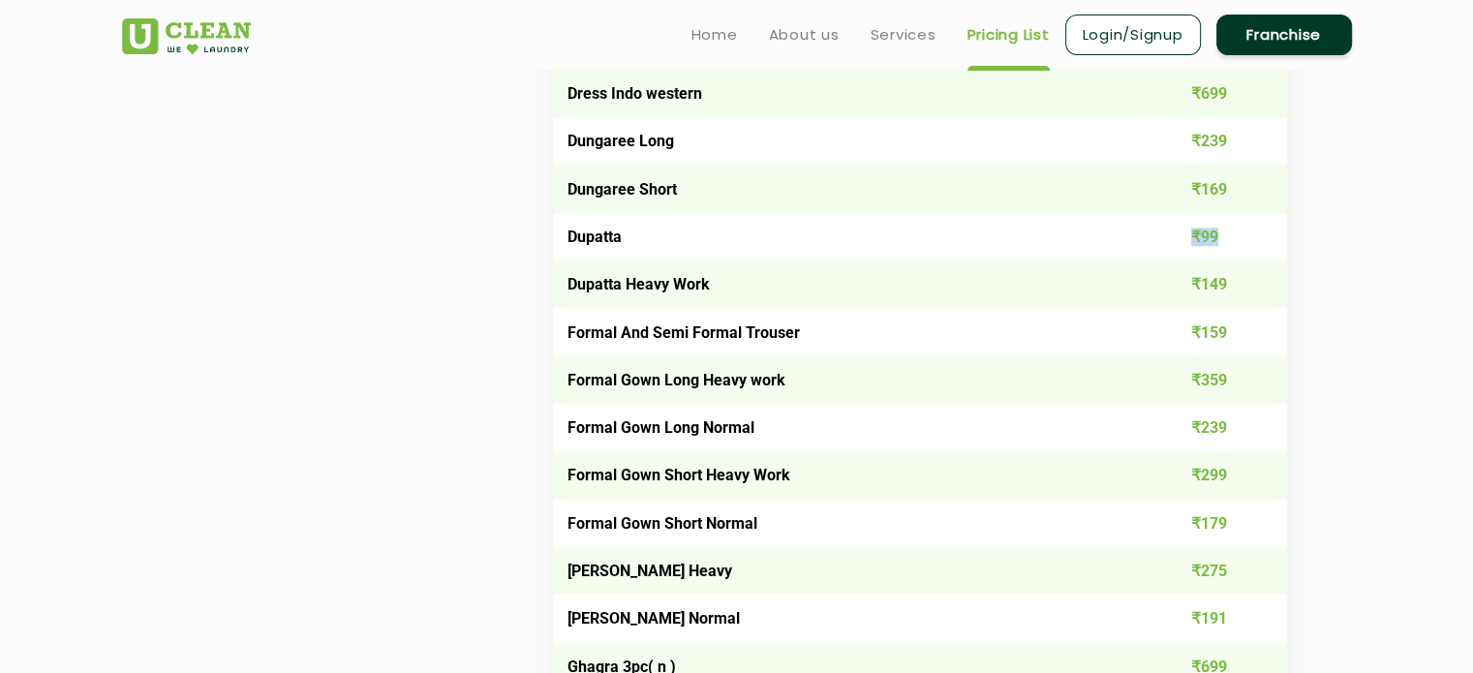
drag, startPoint x: 1180, startPoint y: 238, endPoint x: 1254, endPoint y: 252, distance: 75.8
click at [1254, 252] on td "₹99" at bounding box center [1213, 236] width 147 height 47
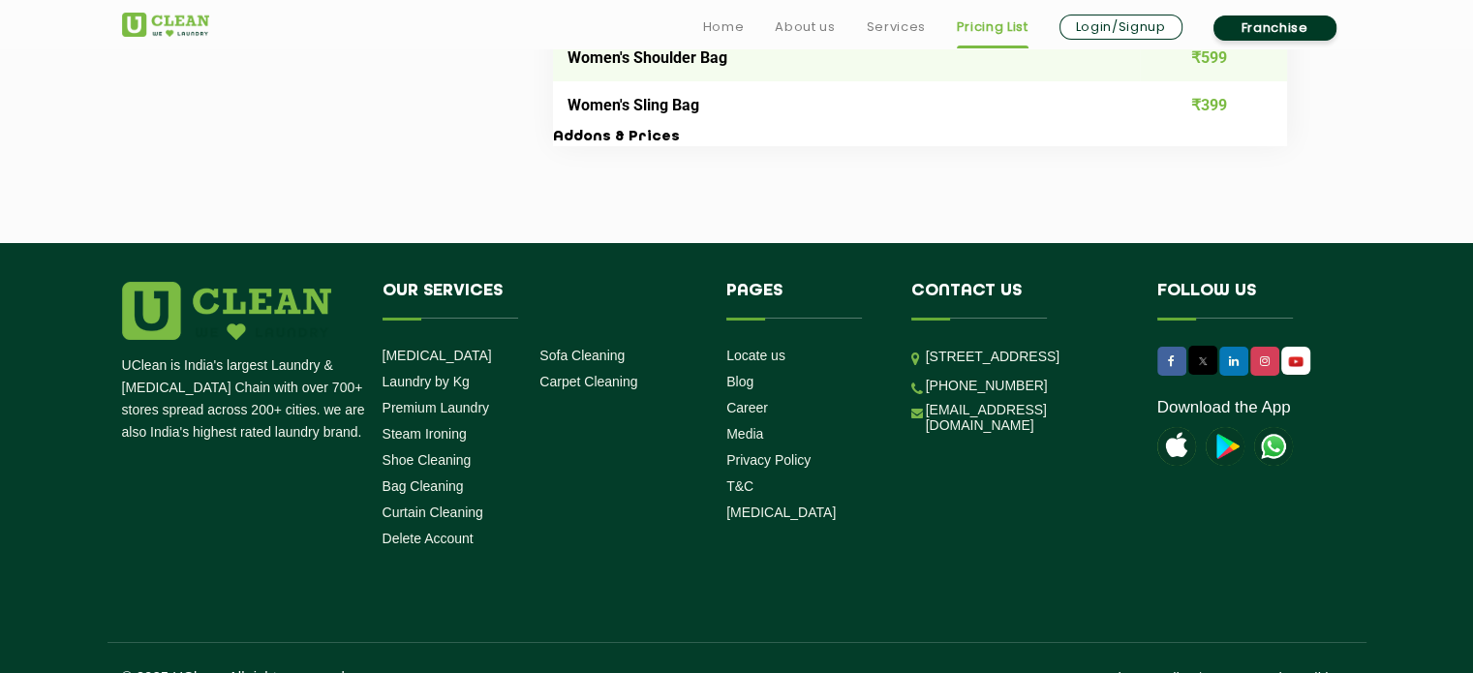
scroll to position [3122, 0]
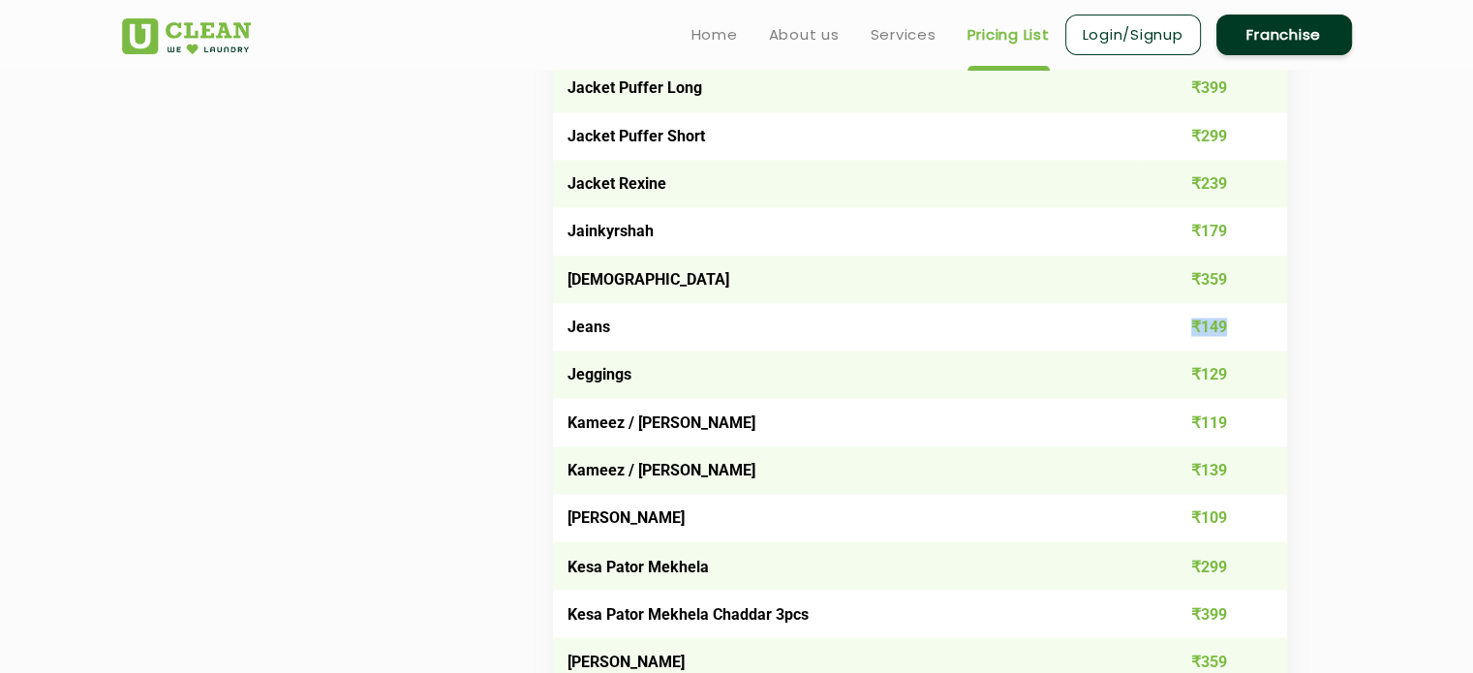
drag, startPoint x: 1189, startPoint y: 336, endPoint x: 1232, endPoint y: 337, distance: 43.6
click at [1232, 337] on td "₹149" at bounding box center [1213, 326] width 147 height 47
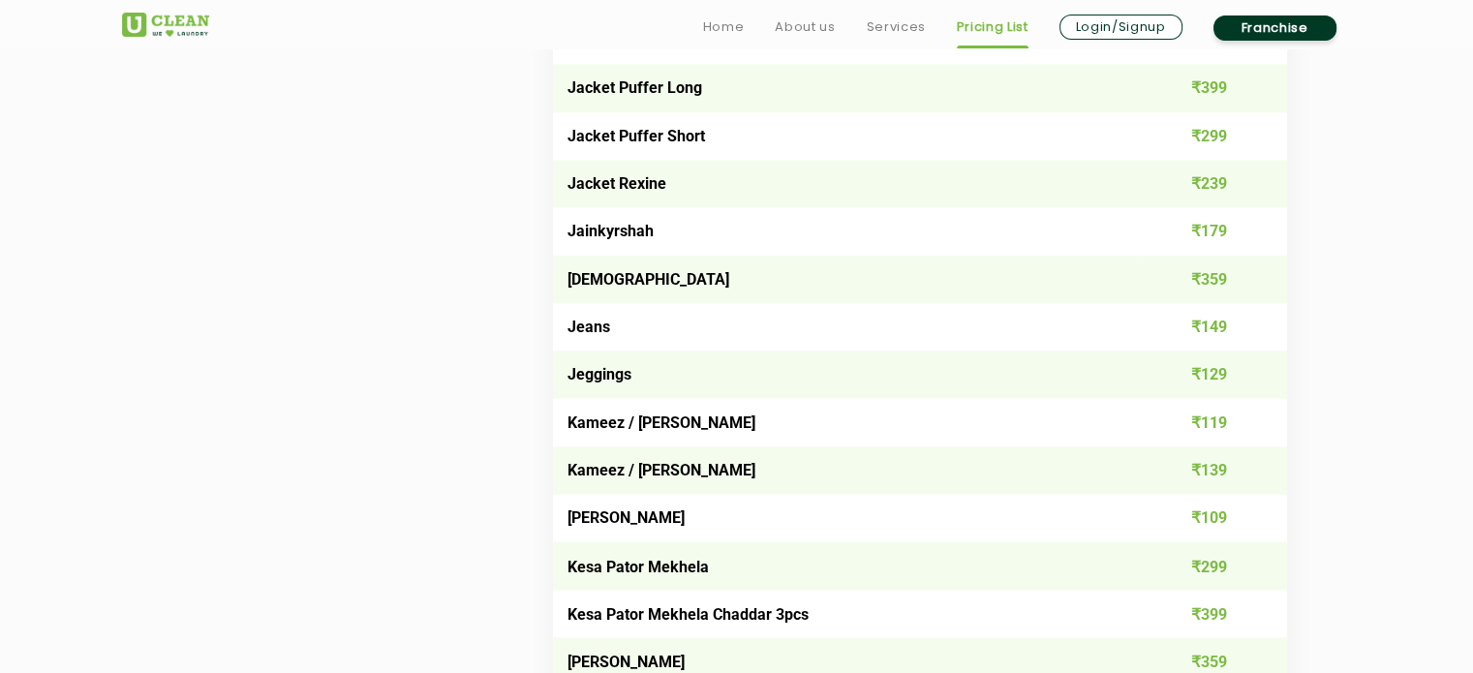
scroll to position [5137, 0]
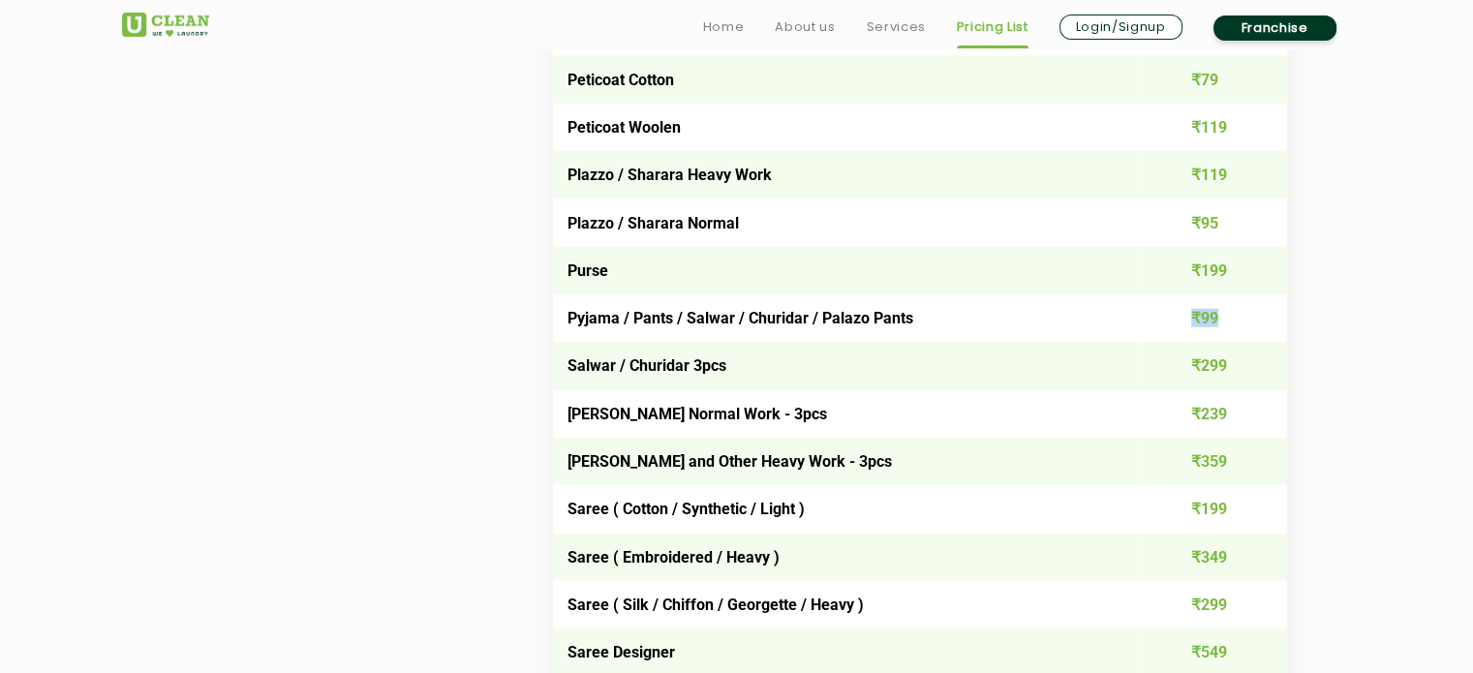
drag, startPoint x: 1187, startPoint y: 339, endPoint x: 1253, endPoint y: 344, distance: 67.0
click at [1253, 342] on td "₹99" at bounding box center [1213, 317] width 147 height 47
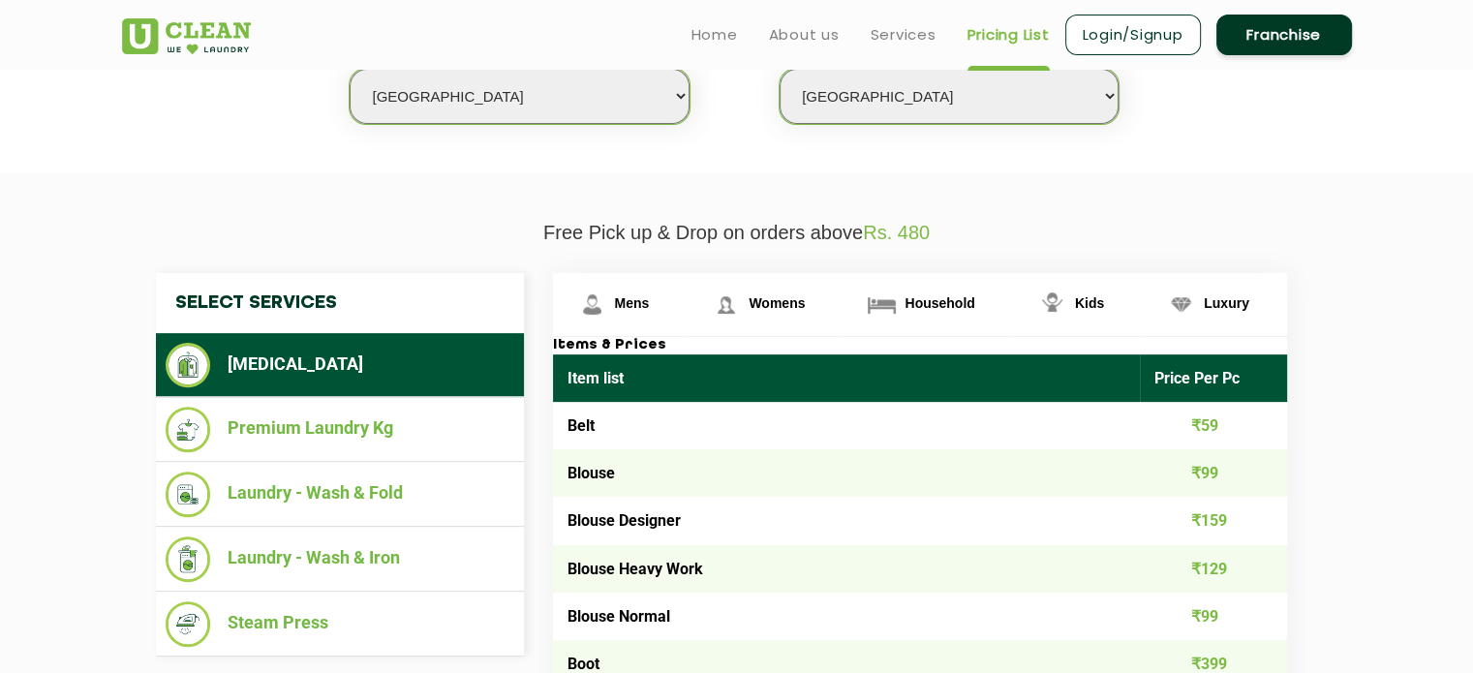
scroll to position [539, 0]
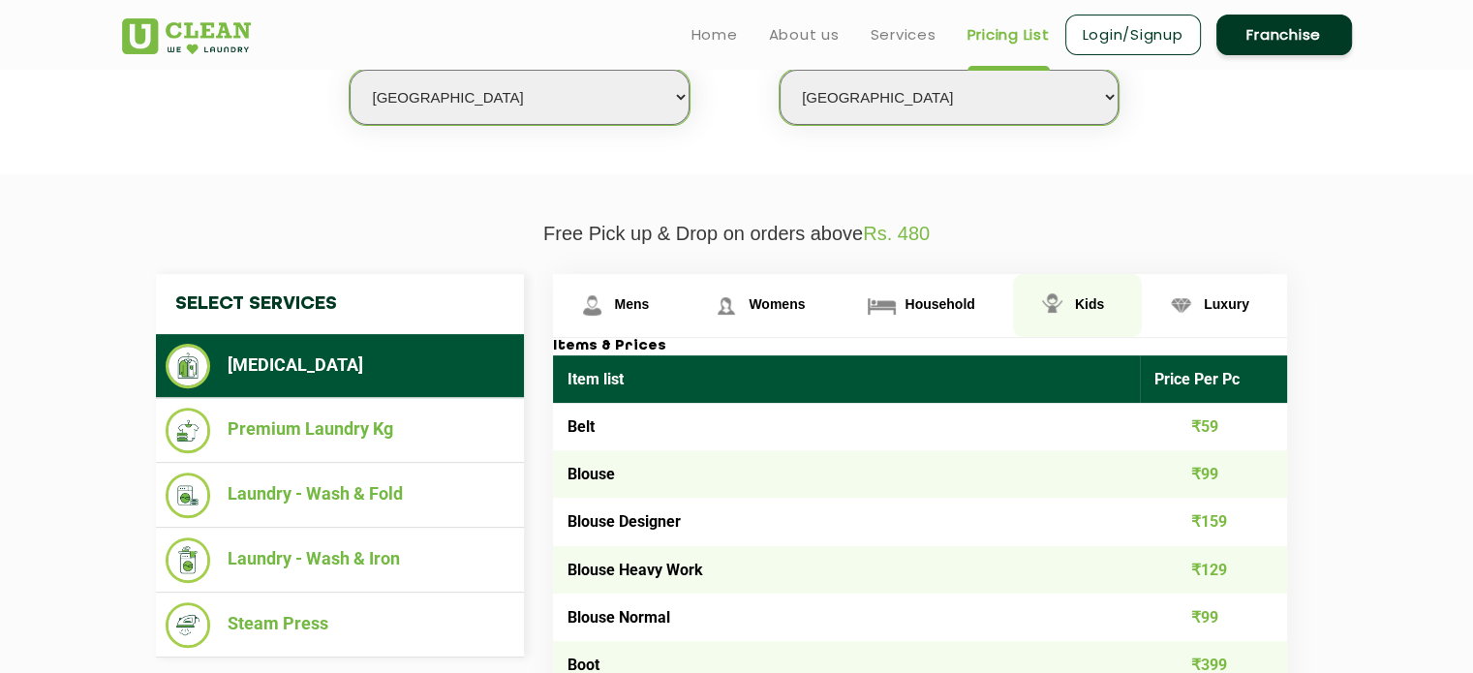
click at [1073, 298] on link "Kids" at bounding box center [1077, 305] width 129 height 63
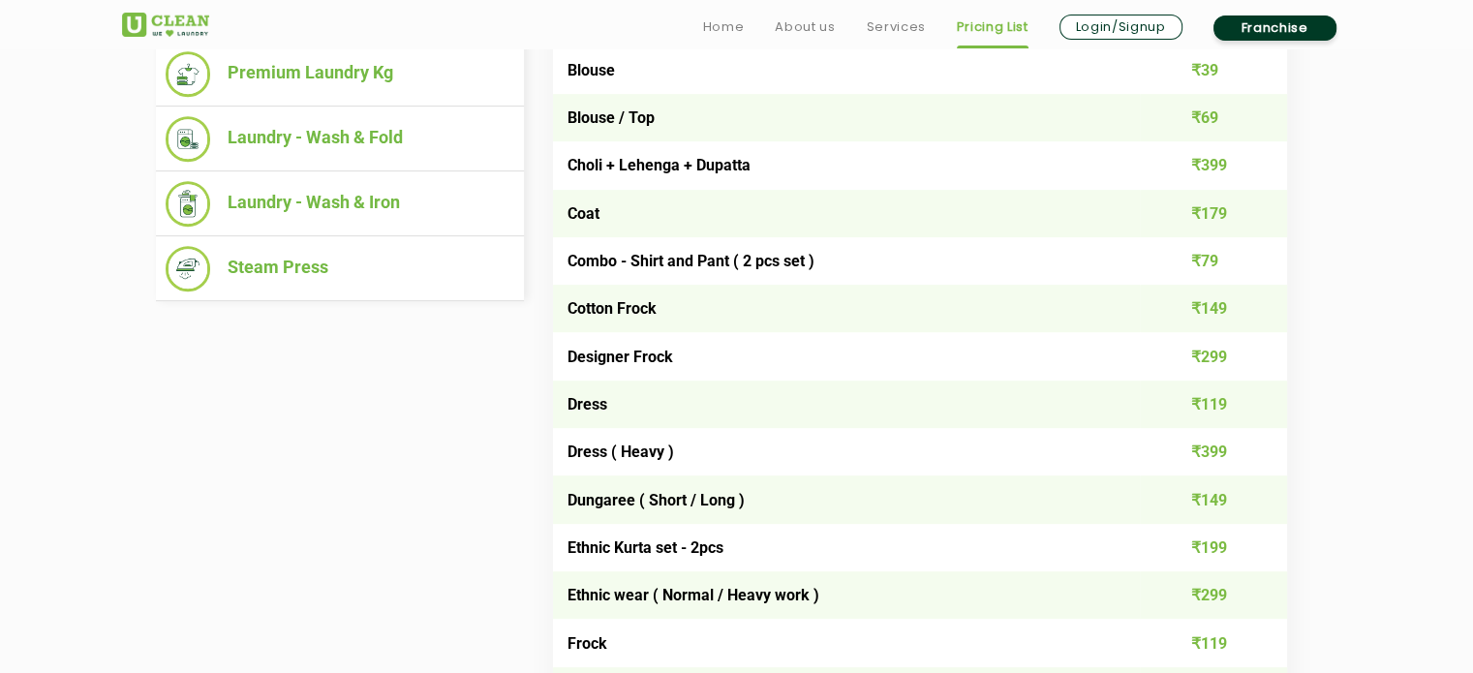
scroll to position [1395, 0]
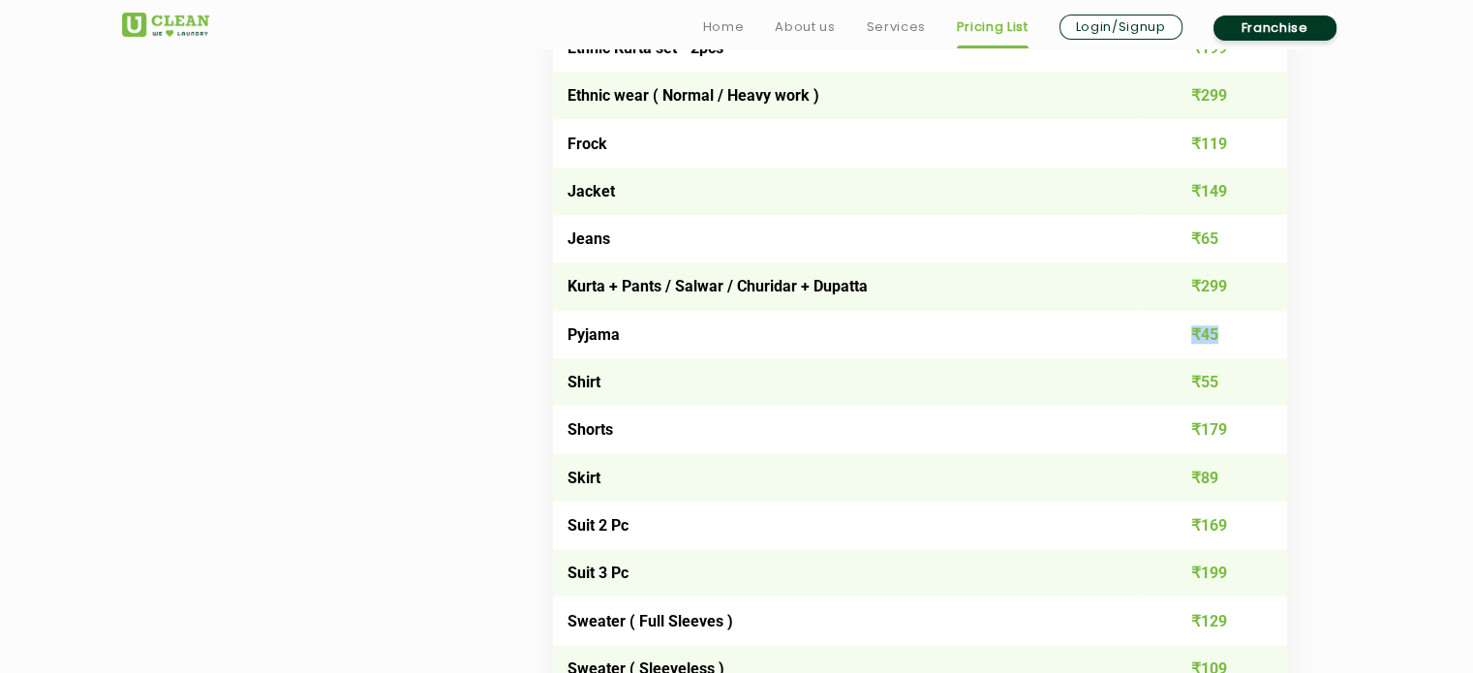
drag, startPoint x: 1183, startPoint y: 325, endPoint x: 1246, endPoint y: 354, distance: 69.3
click at [1246, 354] on td "₹45" at bounding box center [1213, 334] width 147 height 47
drag, startPoint x: 1189, startPoint y: 524, endPoint x: 1258, endPoint y: 525, distance: 69.8
click at [1258, 525] on td "₹169" at bounding box center [1213, 525] width 147 height 47
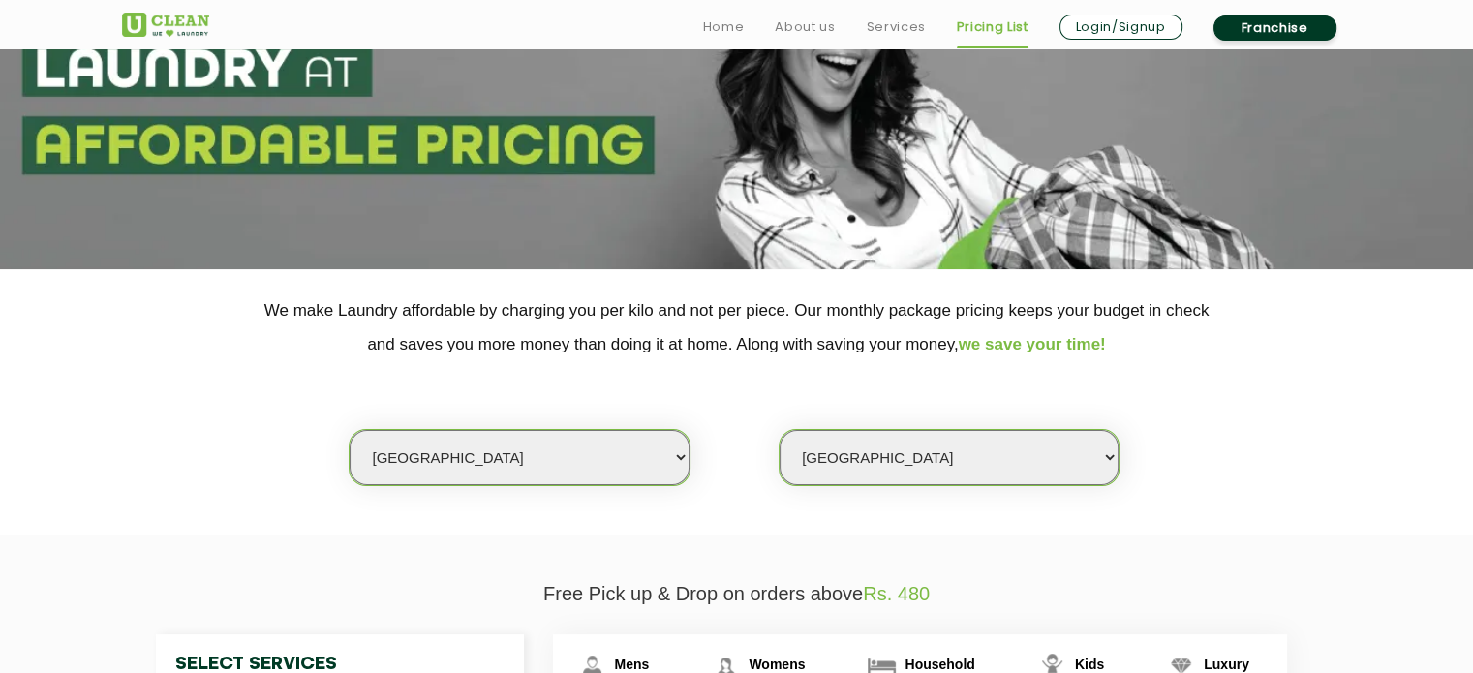
scroll to position [539, 0]
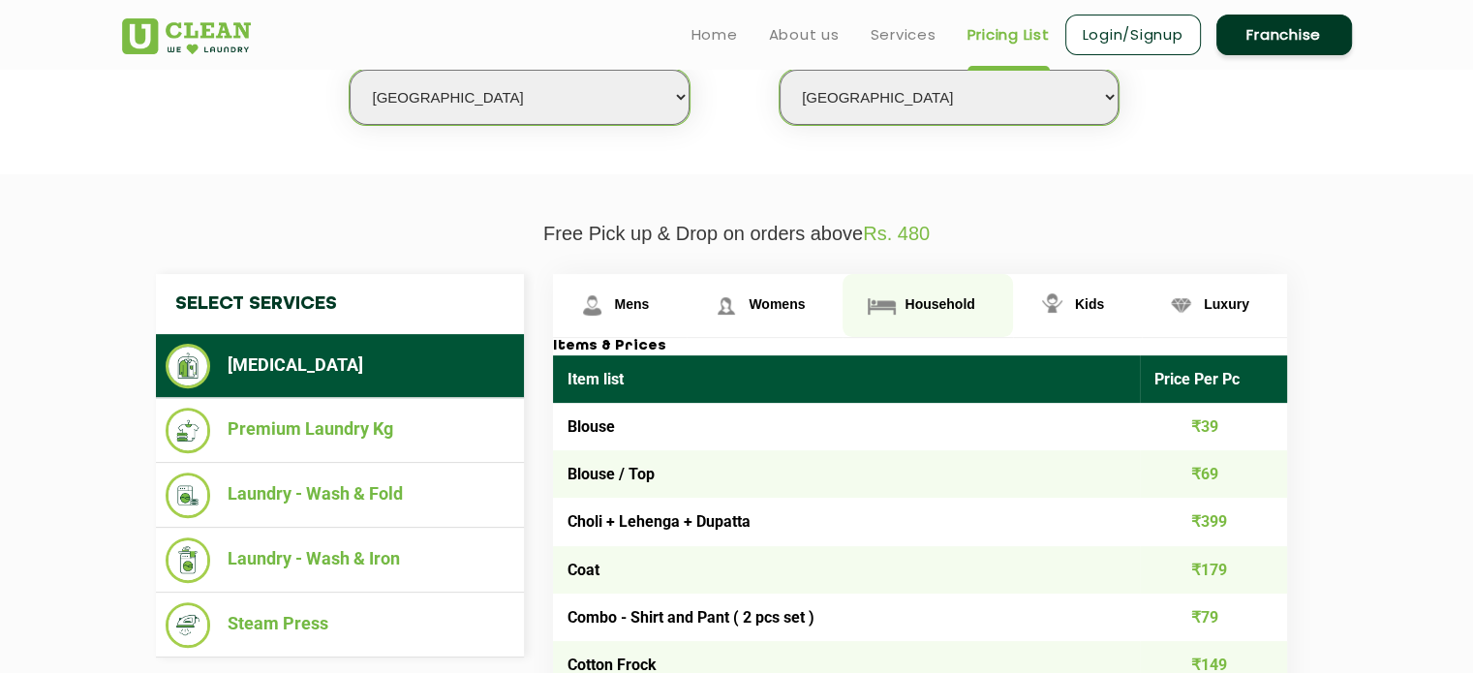
click at [901, 325] on link "Household" at bounding box center [928, 305] width 170 height 63
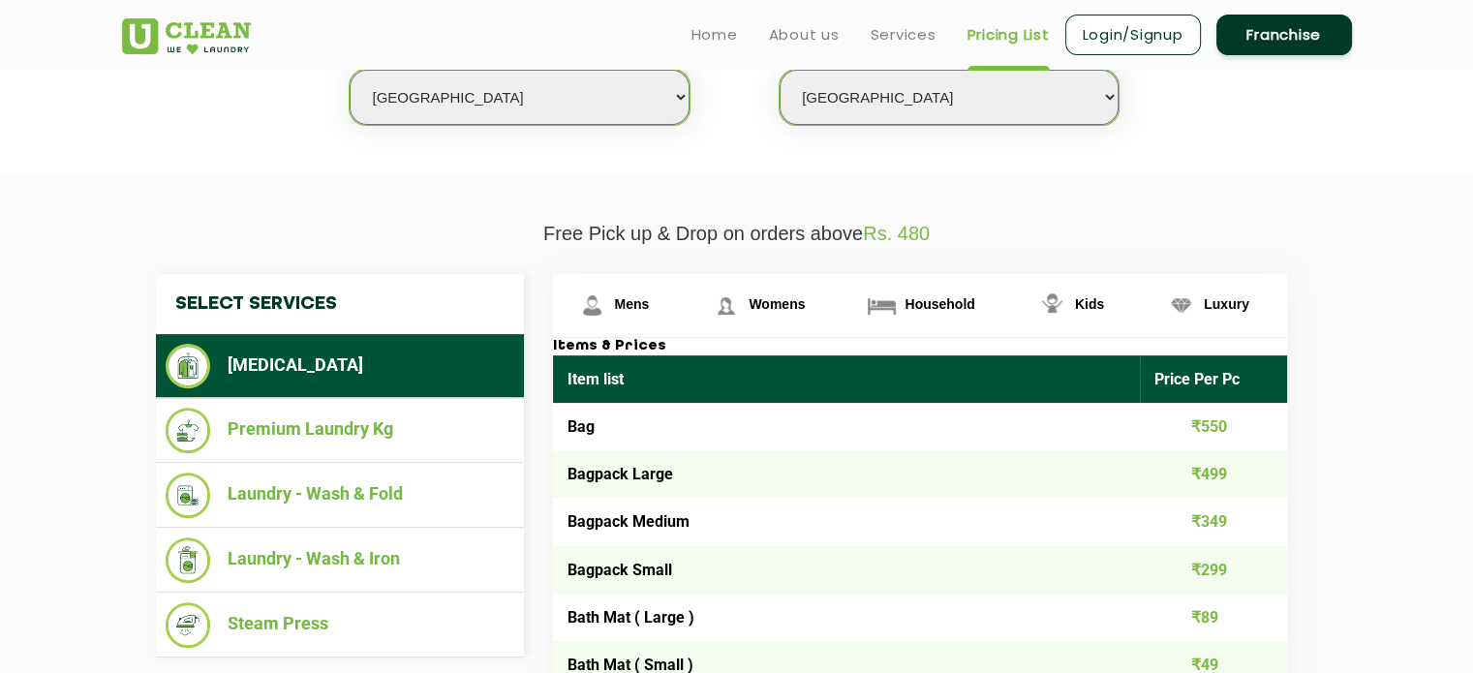
scroll to position [1202, 0]
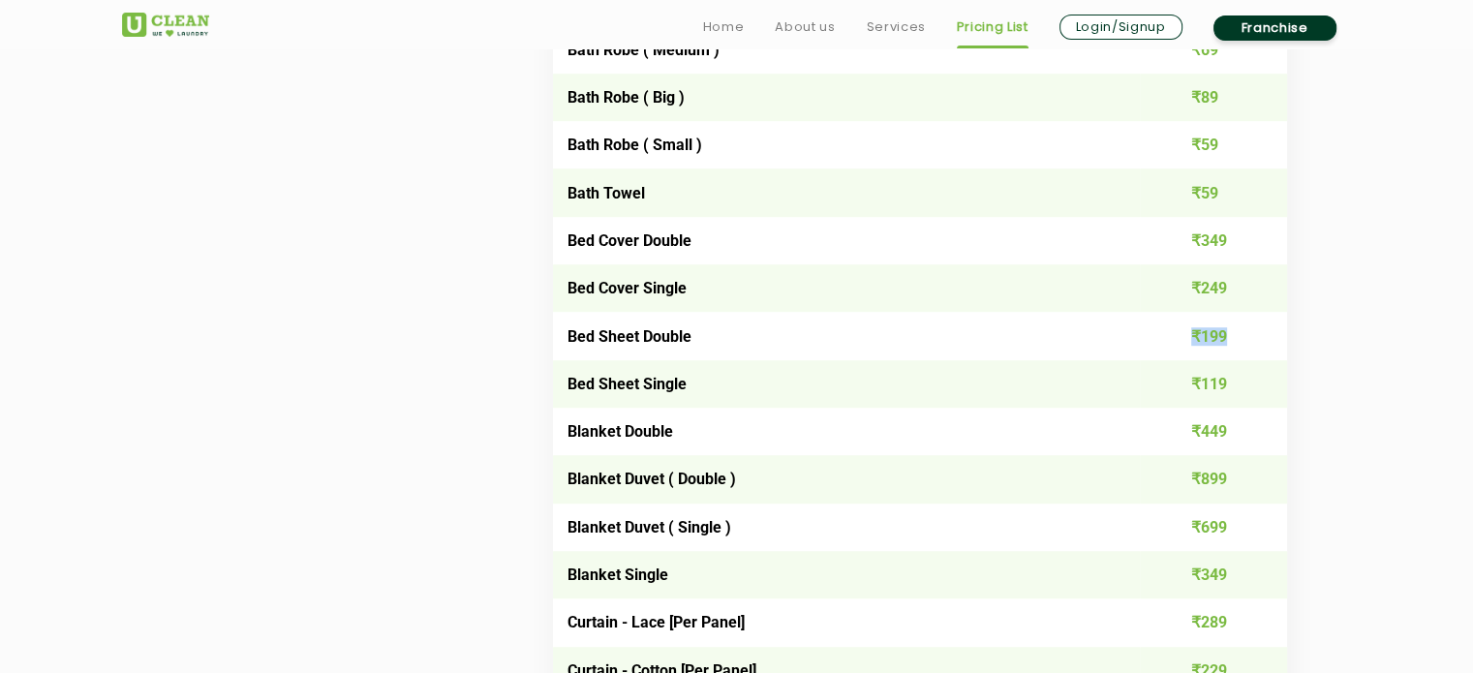
drag, startPoint x: 1174, startPoint y: 340, endPoint x: 1237, endPoint y: 348, distance: 63.4
click at [1237, 348] on td "₹199" at bounding box center [1213, 335] width 147 height 47
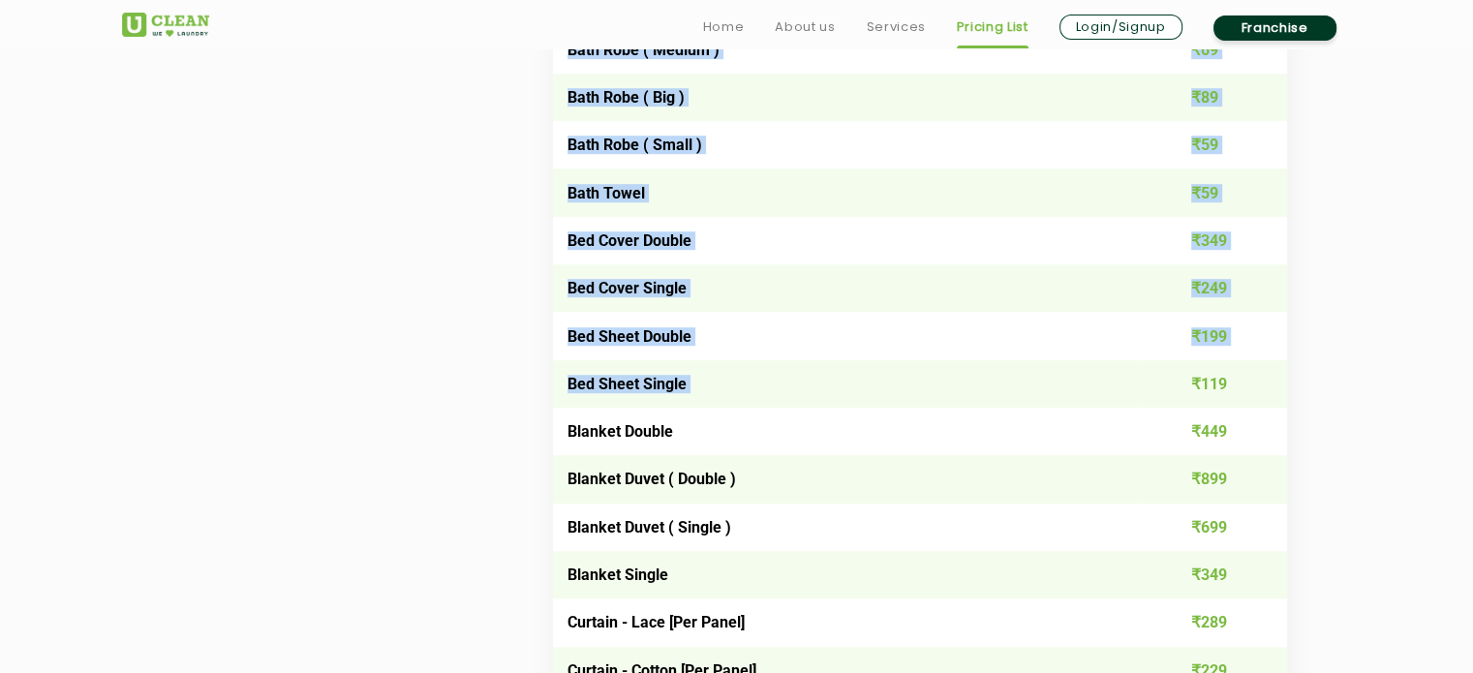
drag, startPoint x: 1193, startPoint y: 388, endPoint x: 1314, endPoint y: 402, distance: 120.9
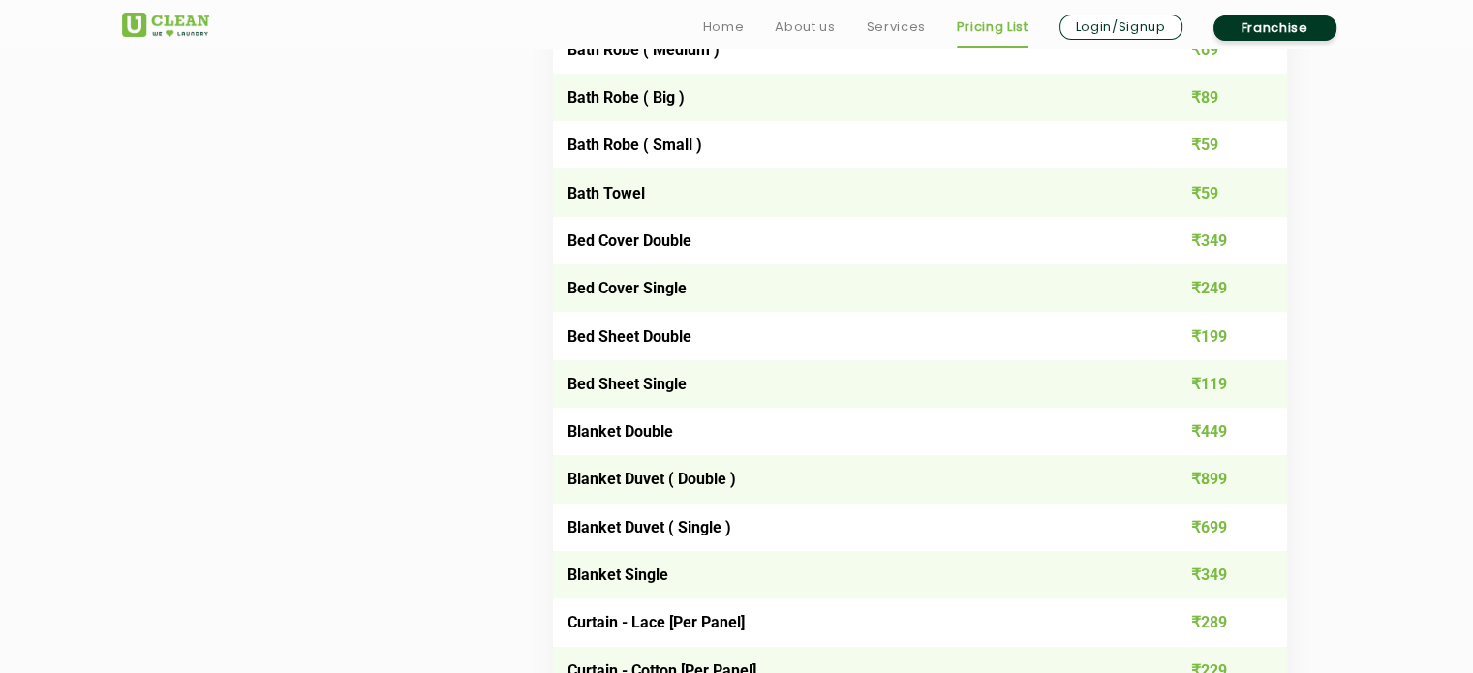
click at [1199, 387] on td "₹119" at bounding box center [1213, 383] width 147 height 47
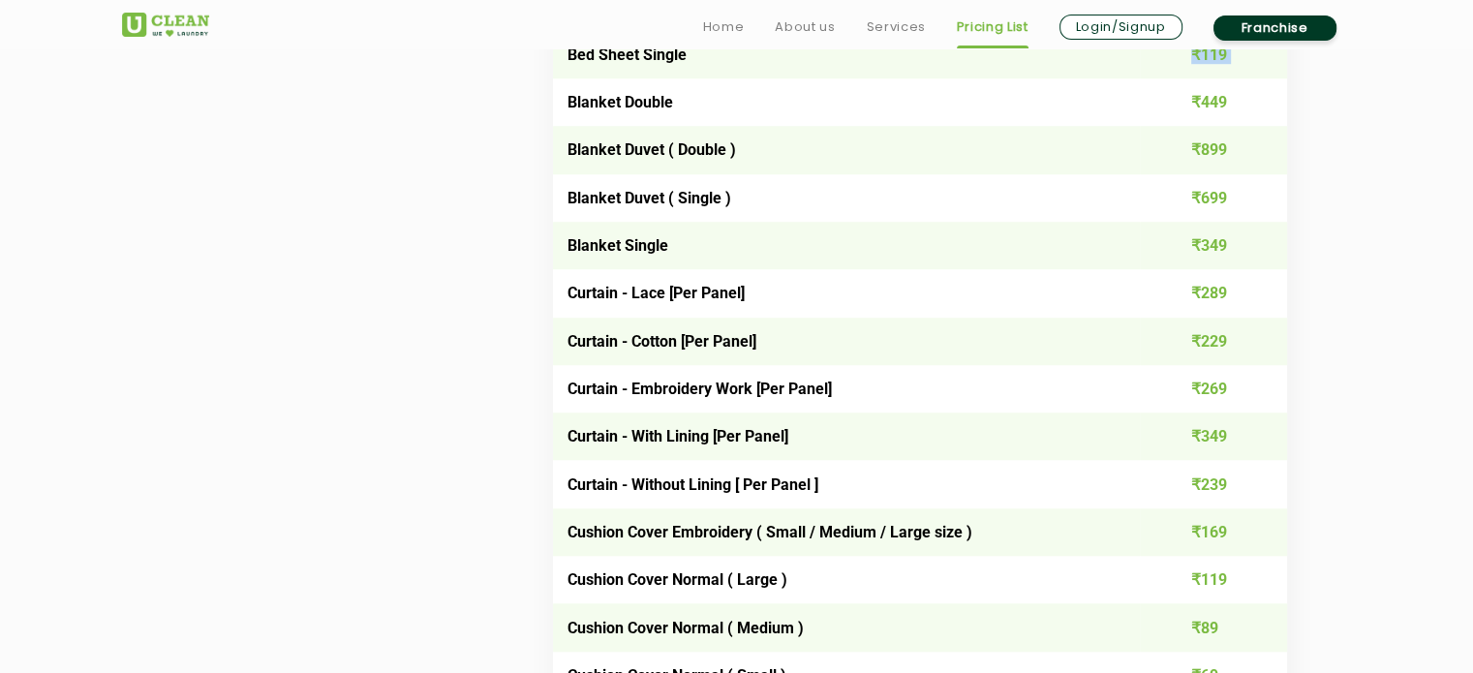
scroll to position [1532, 0]
drag, startPoint x: 1183, startPoint y: 441, endPoint x: 1242, endPoint y: 441, distance: 59.1
click at [1242, 441] on td "₹349" at bounding box center [1213, 435] width 147 height 47
drag, startPoint x: 1178, startPoint y: 486, endPoint x: 1267, endPoint y: 507, distance: 91.4
click at [1267, 507] on td "₹239" at bounding box center [1213, 482] width 147 height 47
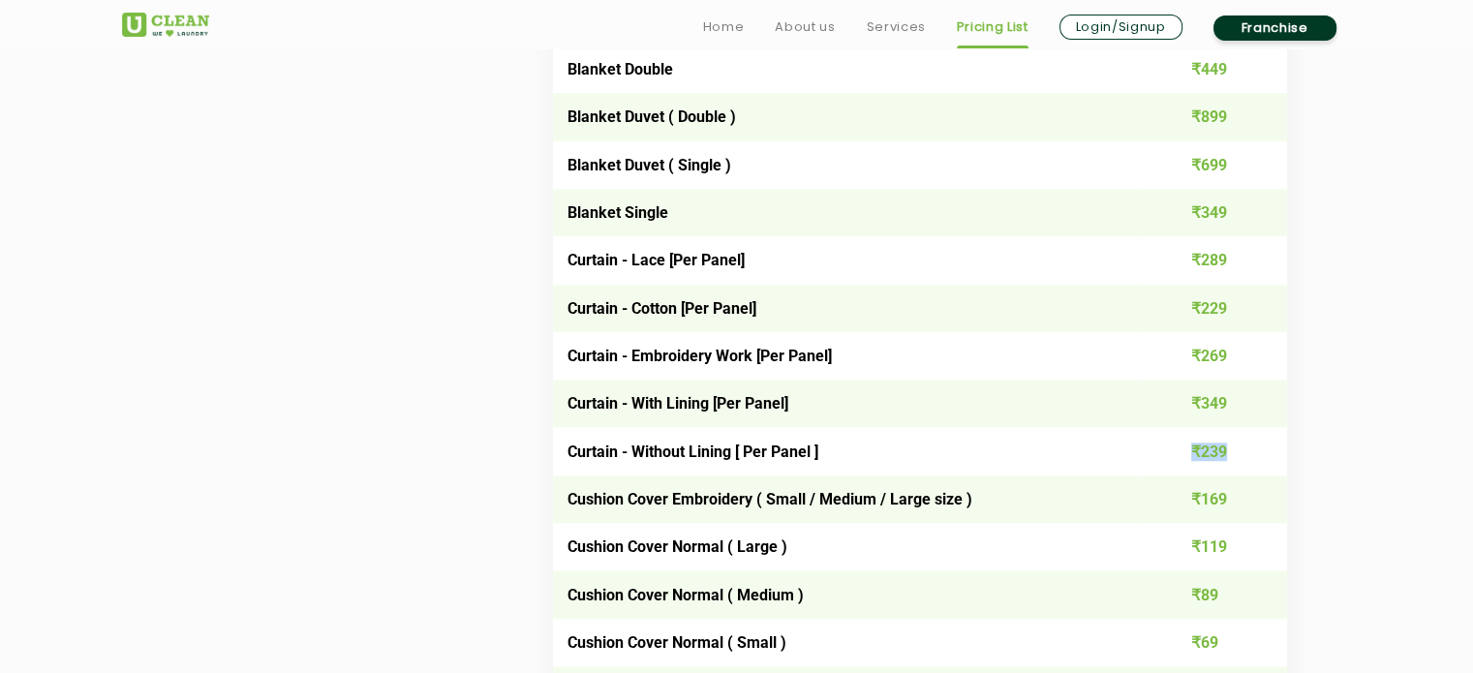
scroll to position [1566, 0]
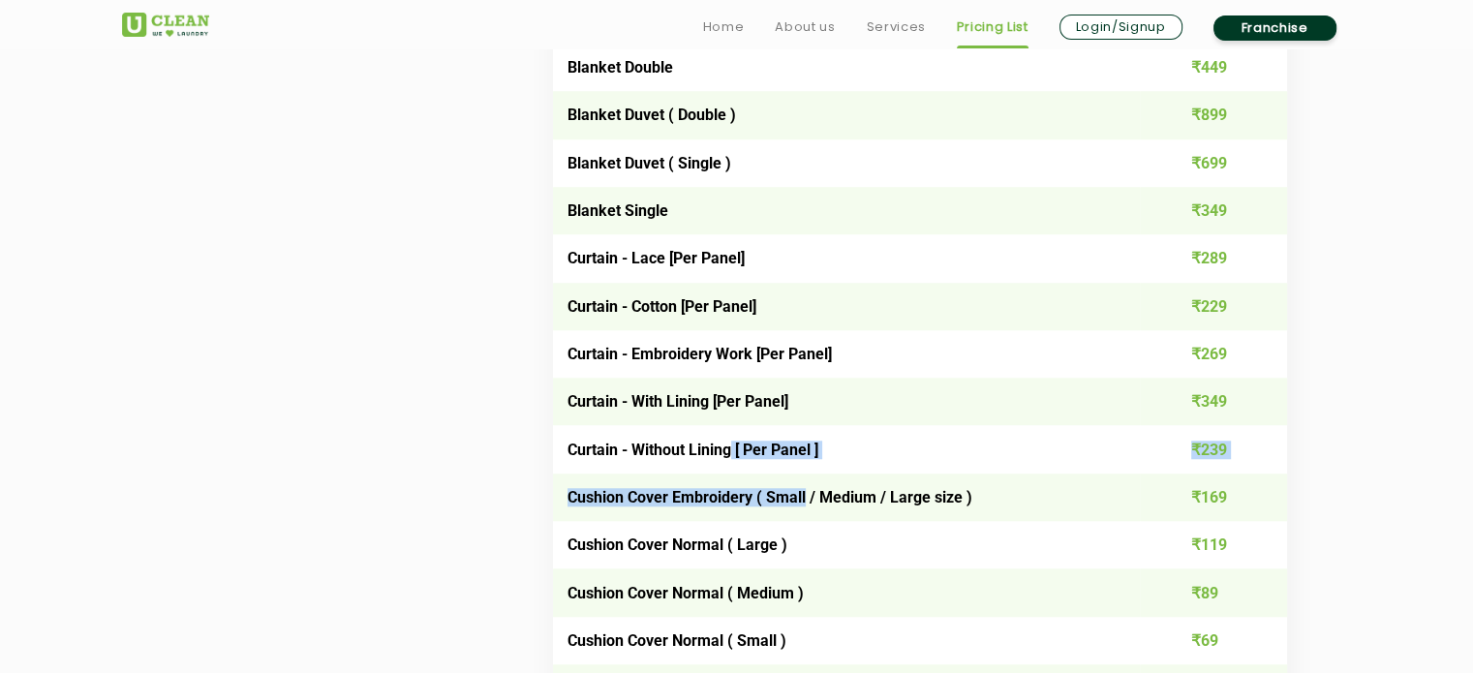
drag, startPoint x: 728, startPoint y: 449, endPoint x: 807, endPoint y: 496, distance: 91.2
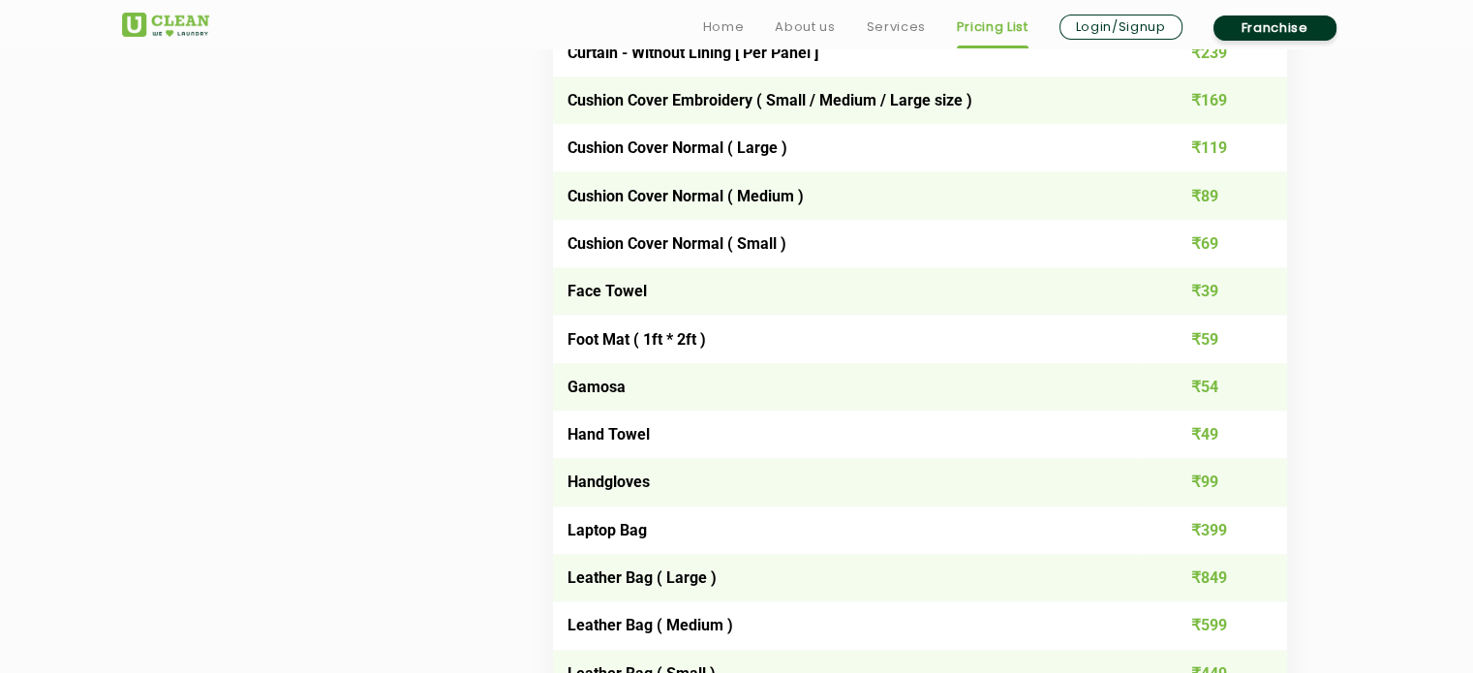
click at [885, 456] on td "Hand Towel" at bounding box center [847, 434] width 588 height 47
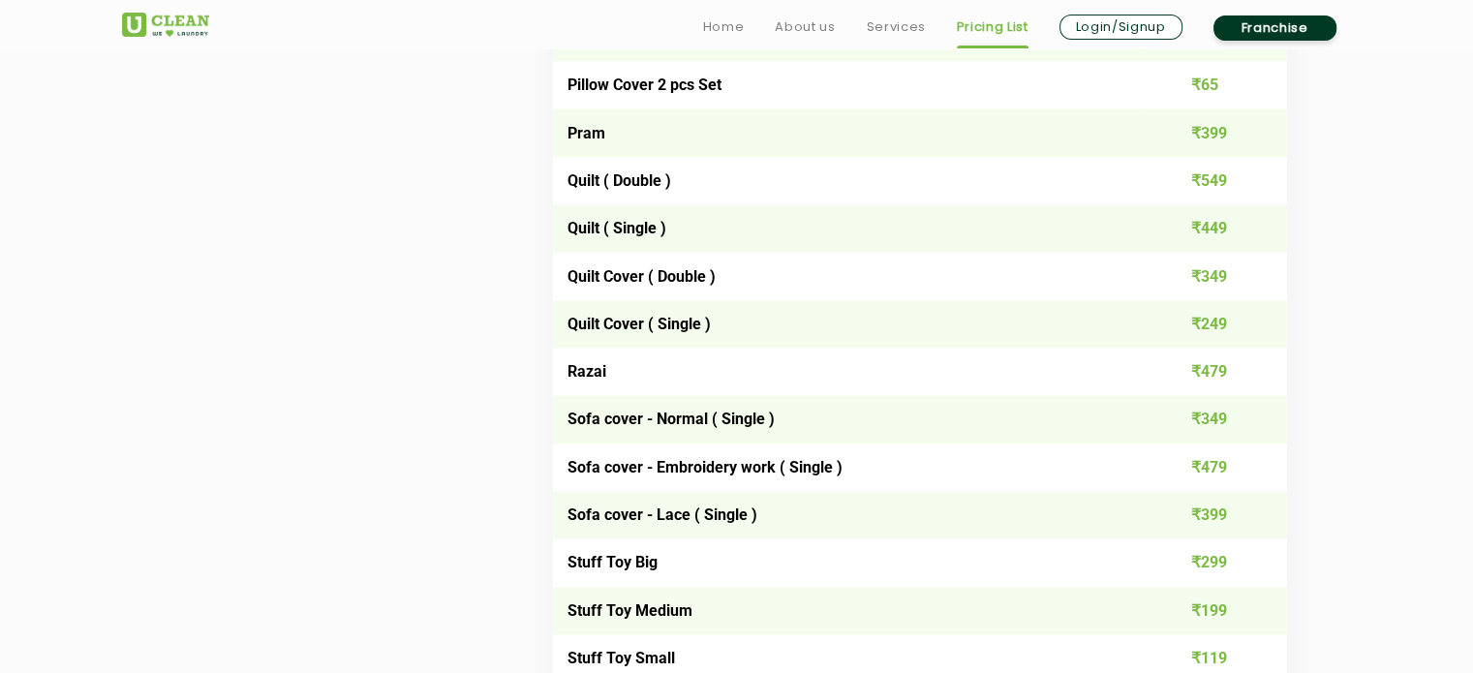
scroll to position [2796, 0]
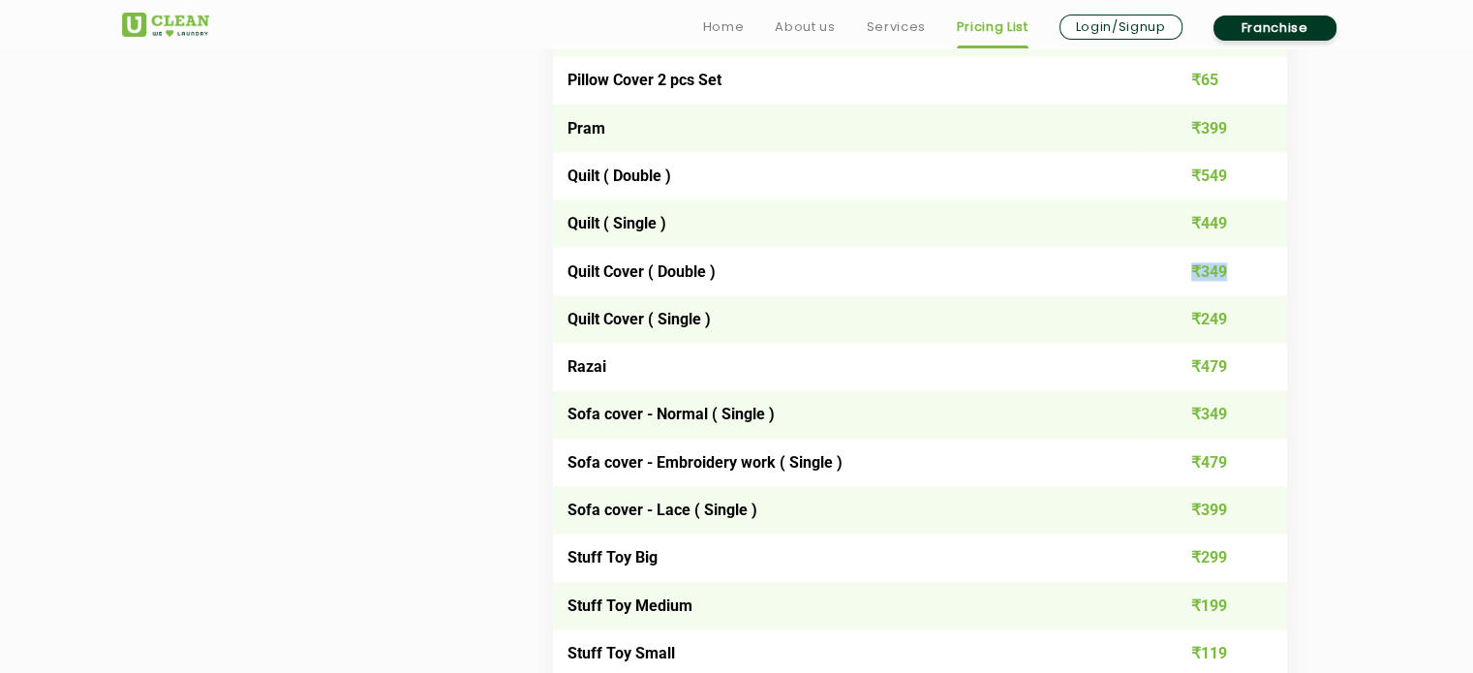
drag, startPoint x: 1193, startPoint y: 274, endPoint x: 1249, endPoint y: 289, distance: 57.1
click at [1249, 289] on td "₹349" at bounding box center [1213, 270] width 147 height 47
drag, startPoint x: 1184, startPoint y: 176, endPoint x: 1229, endPoint y: 181, distance: 45.8
click at [1229, 181] on td "₹549" at bounding box center [1213, 175] width 147 height 47
drag, startPoint x: 1184, startPoint y: 230, endPoint x: 1264, endPoint y: 247, distance: 82.3
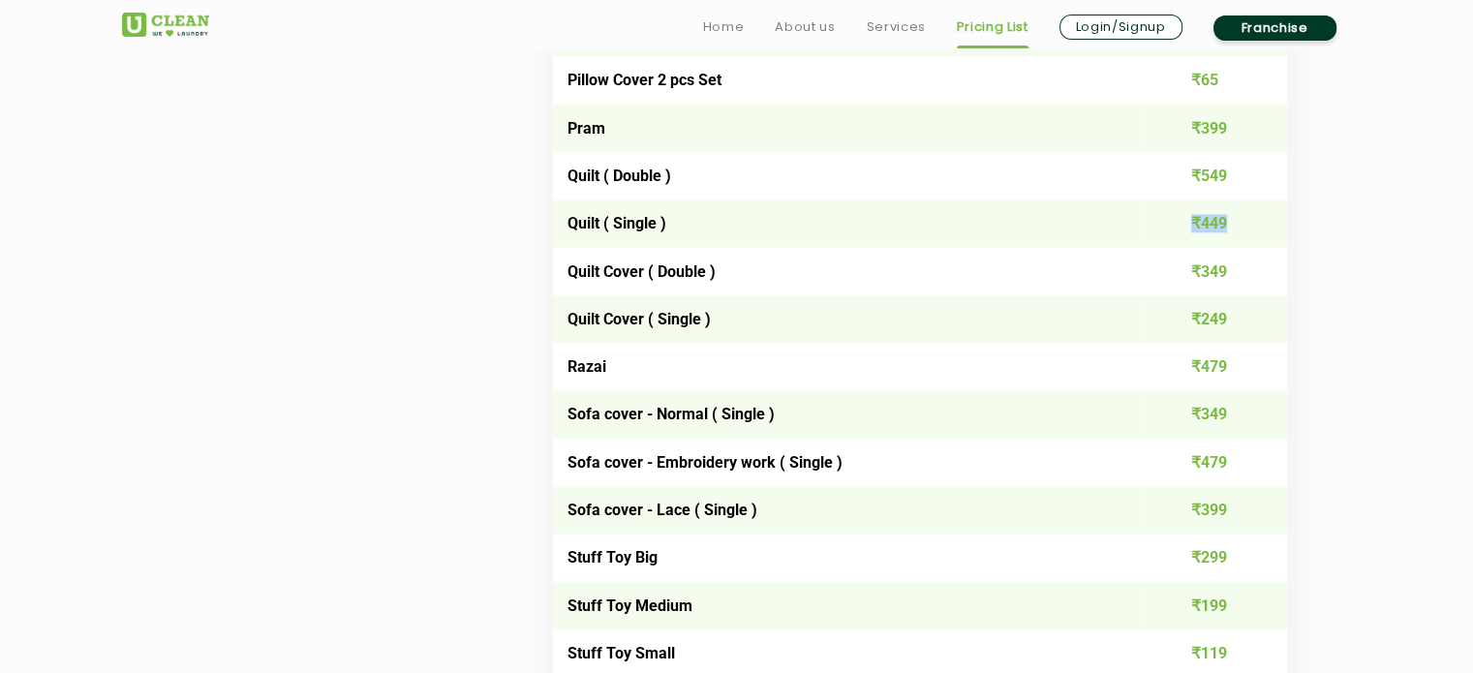
click at [1264, 247] on td "₹449" at bounding box center [1213, 223] width 147 height 47
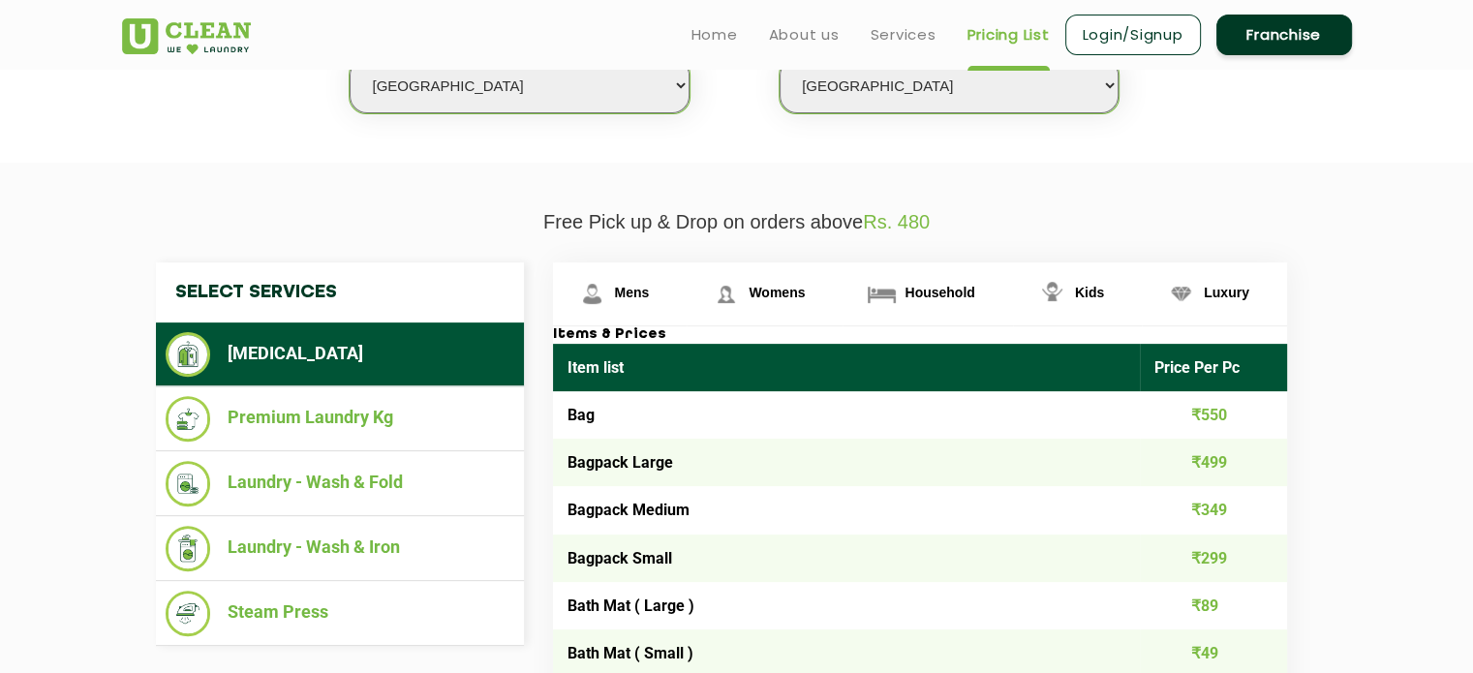
scroll to position [552, 0]
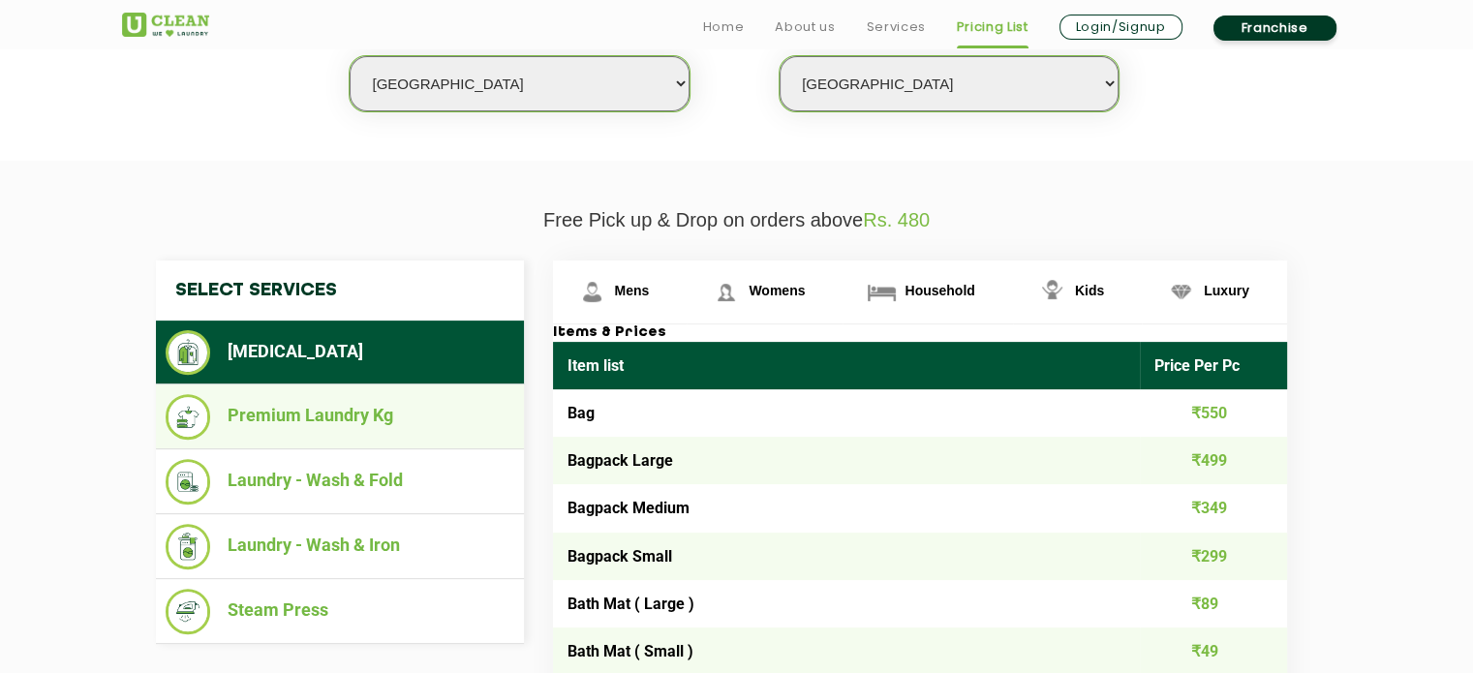
click at [380, 432] on li "Premium Laundry Kg" at bounding box center [340, 417] width 349 height 46
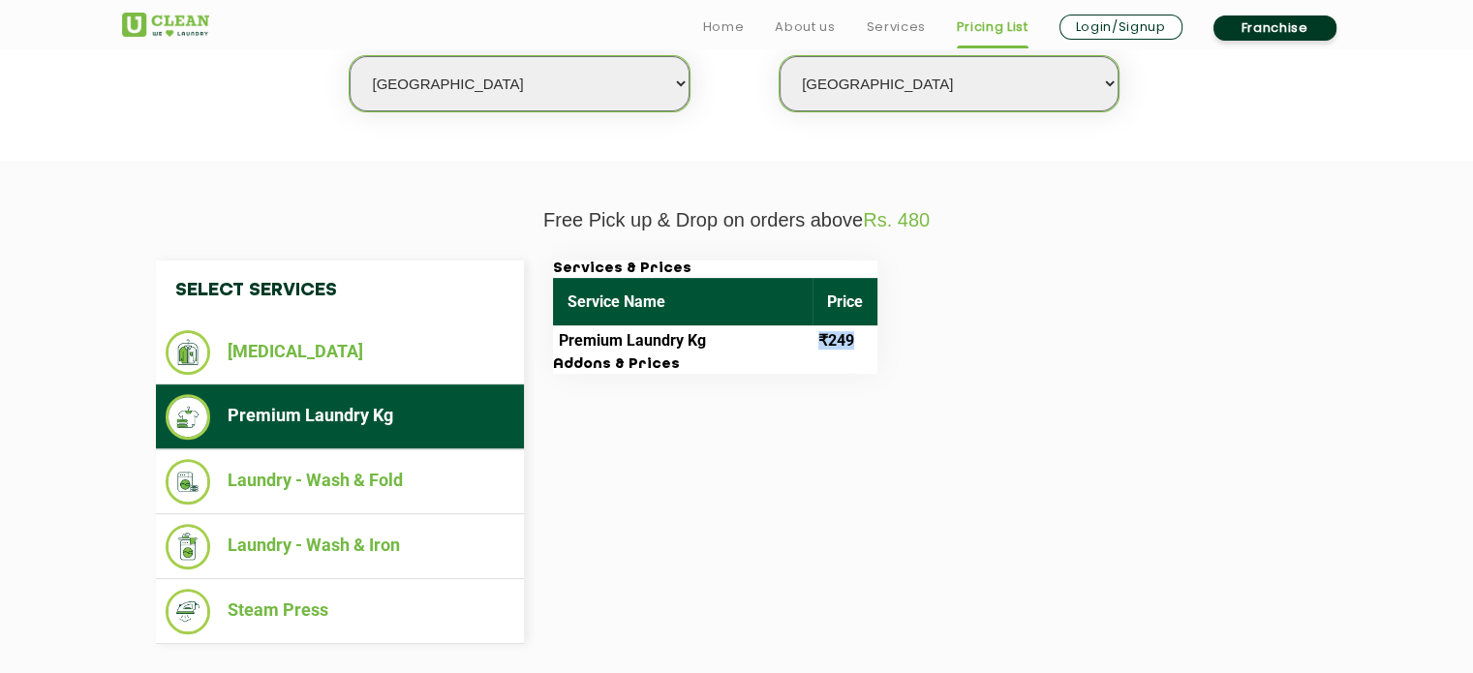
drag, startPoint x: 812, startPoint y: 336, endPoint x: 869, endPoint y: 341, distance: 57.4
click at [869, 341] on tr "Premium Laundry Kg ₹249" at bounding box center [715, 340] width 325 height 31
